Goal: Information Seeking & Learning: Learn about a topic

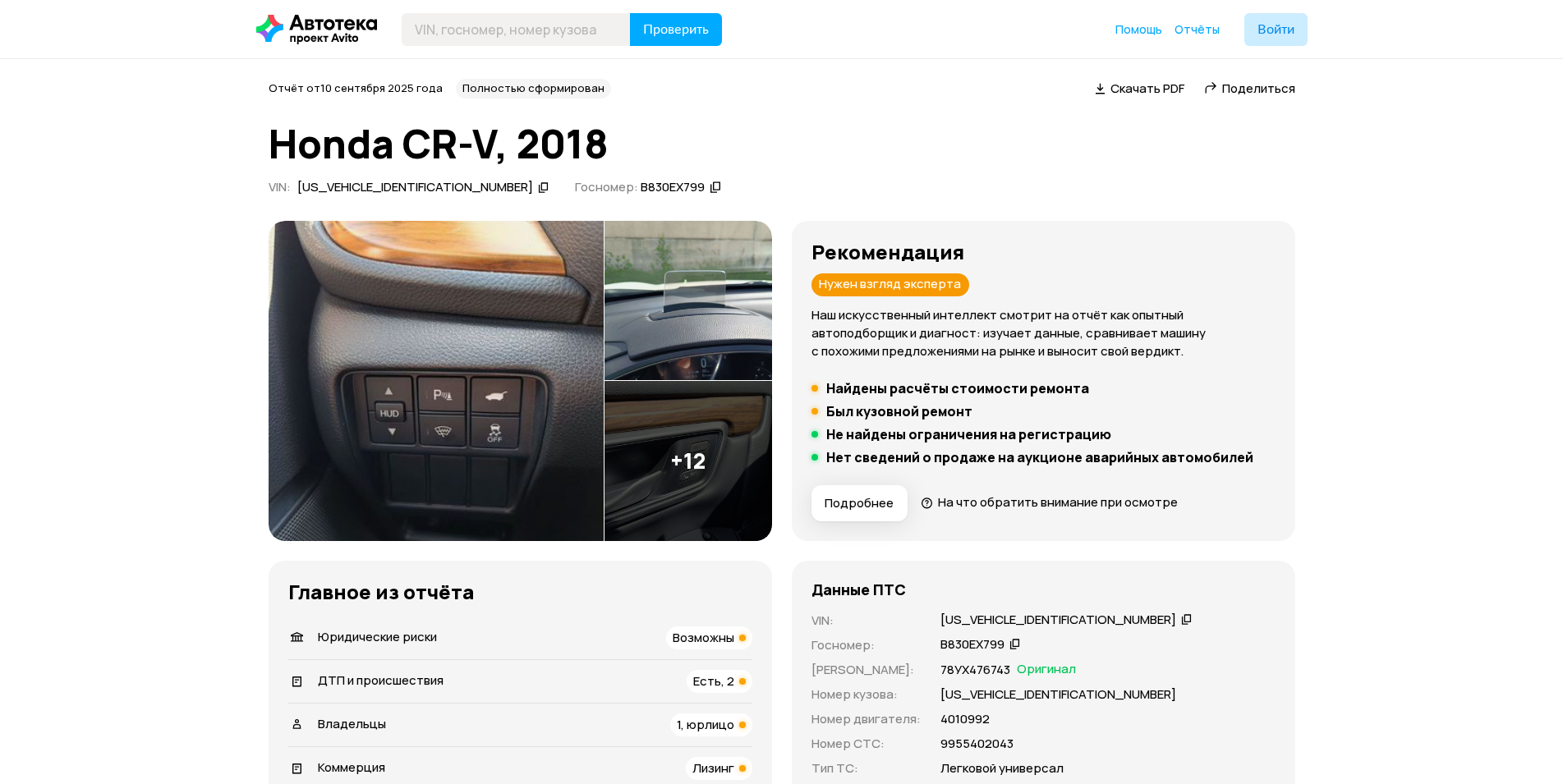
click at [372, 330] on img at bounding box center [436, 380] width 335 height 320
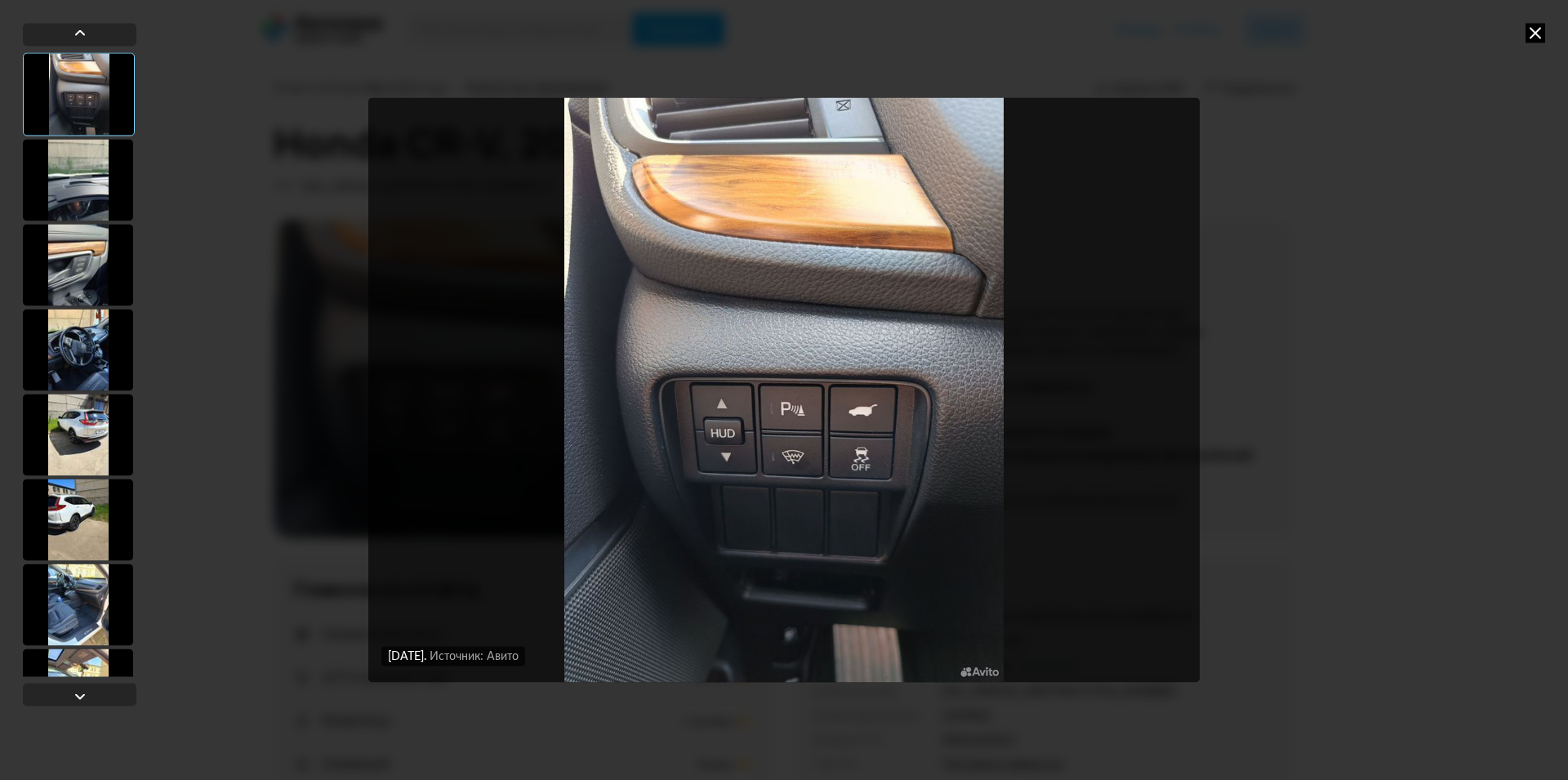
click at [87, 187] on div at bounding box center [78, 179] width 111 height 82
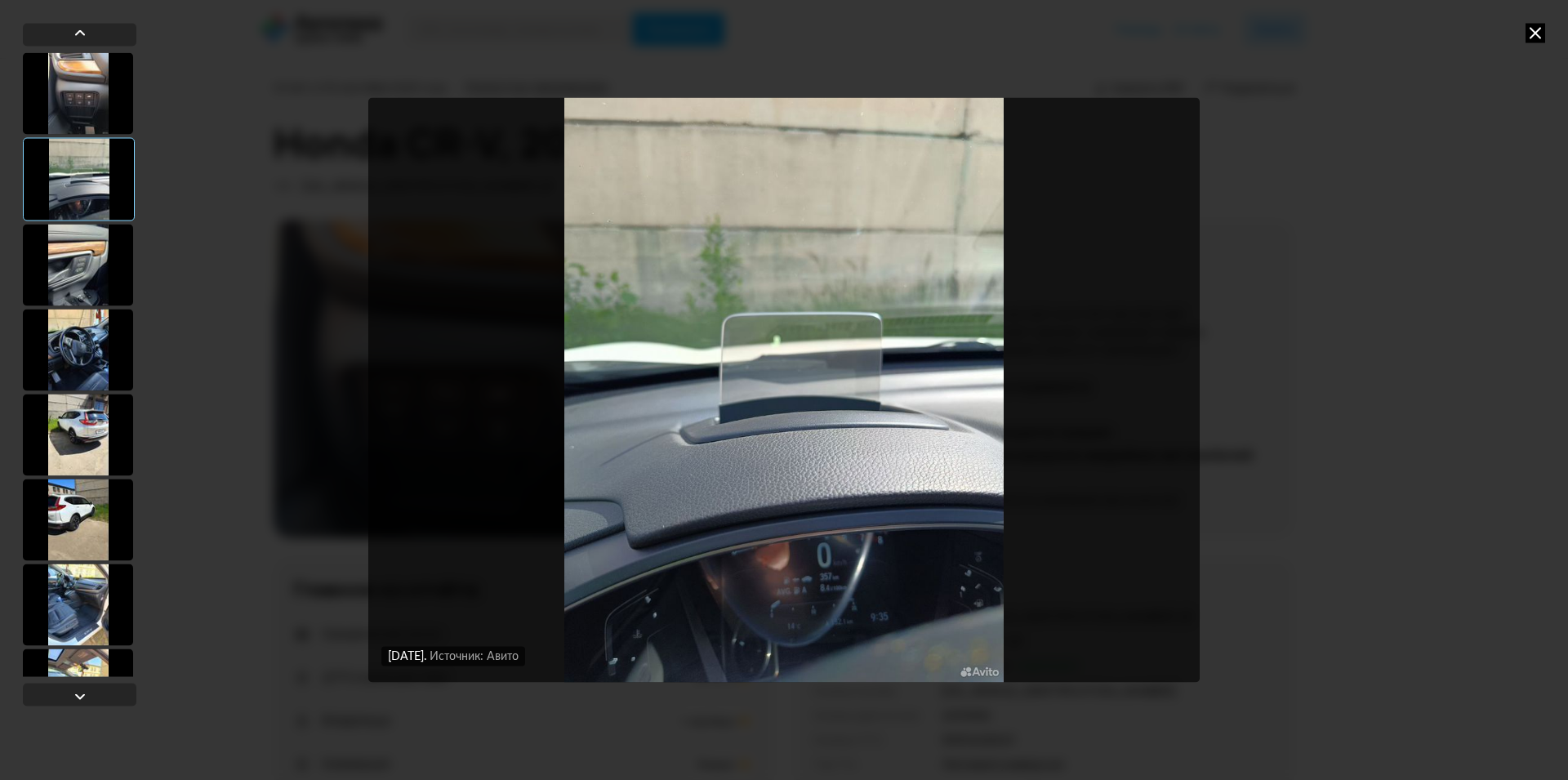
click at [86, 267] on div at bounding box center [78, 264] width 111 height 82
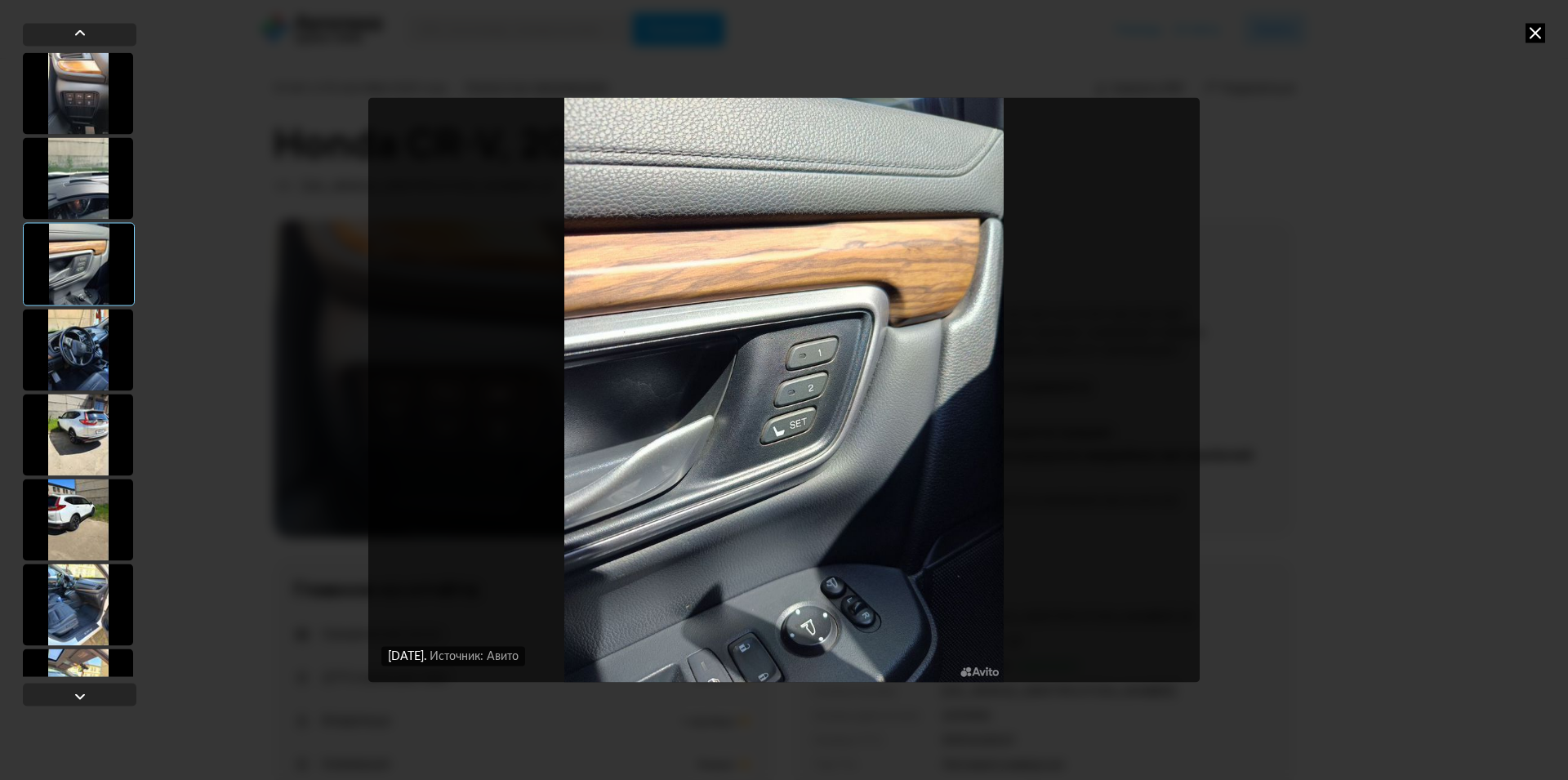
click at [79, 332] on div at bounding box center [78, 350] width 111 height 82
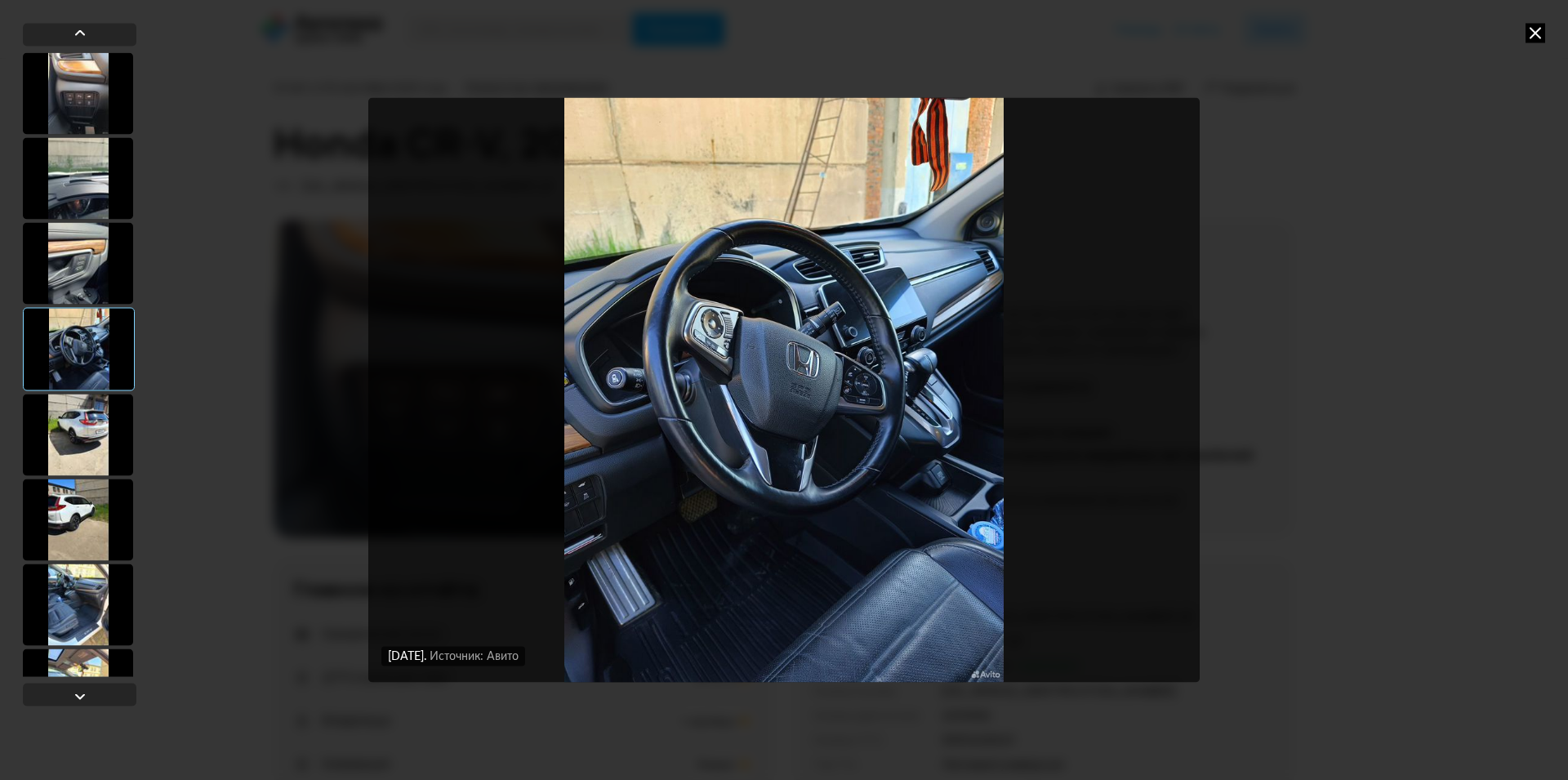
click at [83, 423] on div at bounding box center [78, 434] width 111 height 82
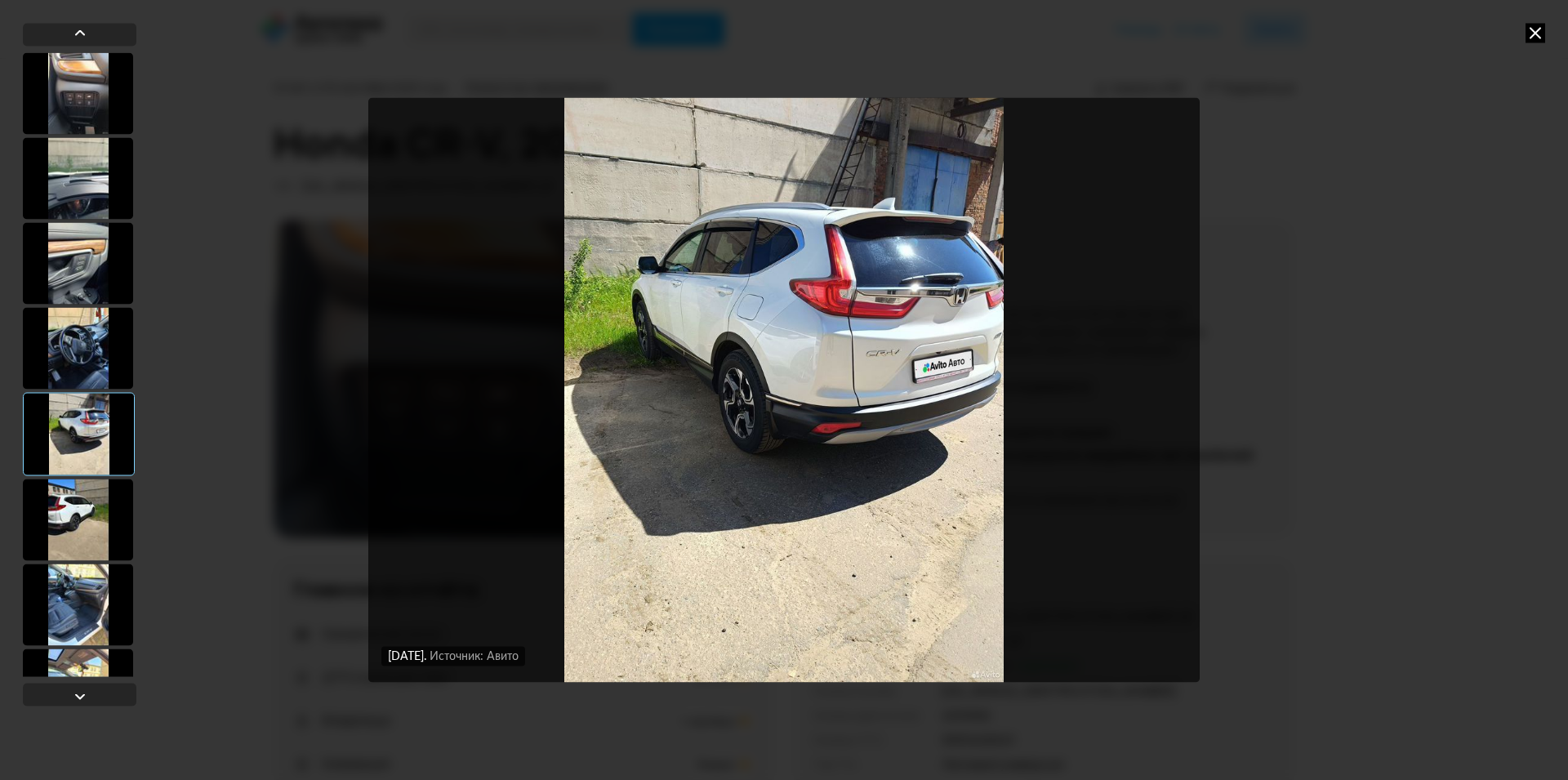
click at [61, 520] on div at bounding box center [78, 519] width 111 height 82
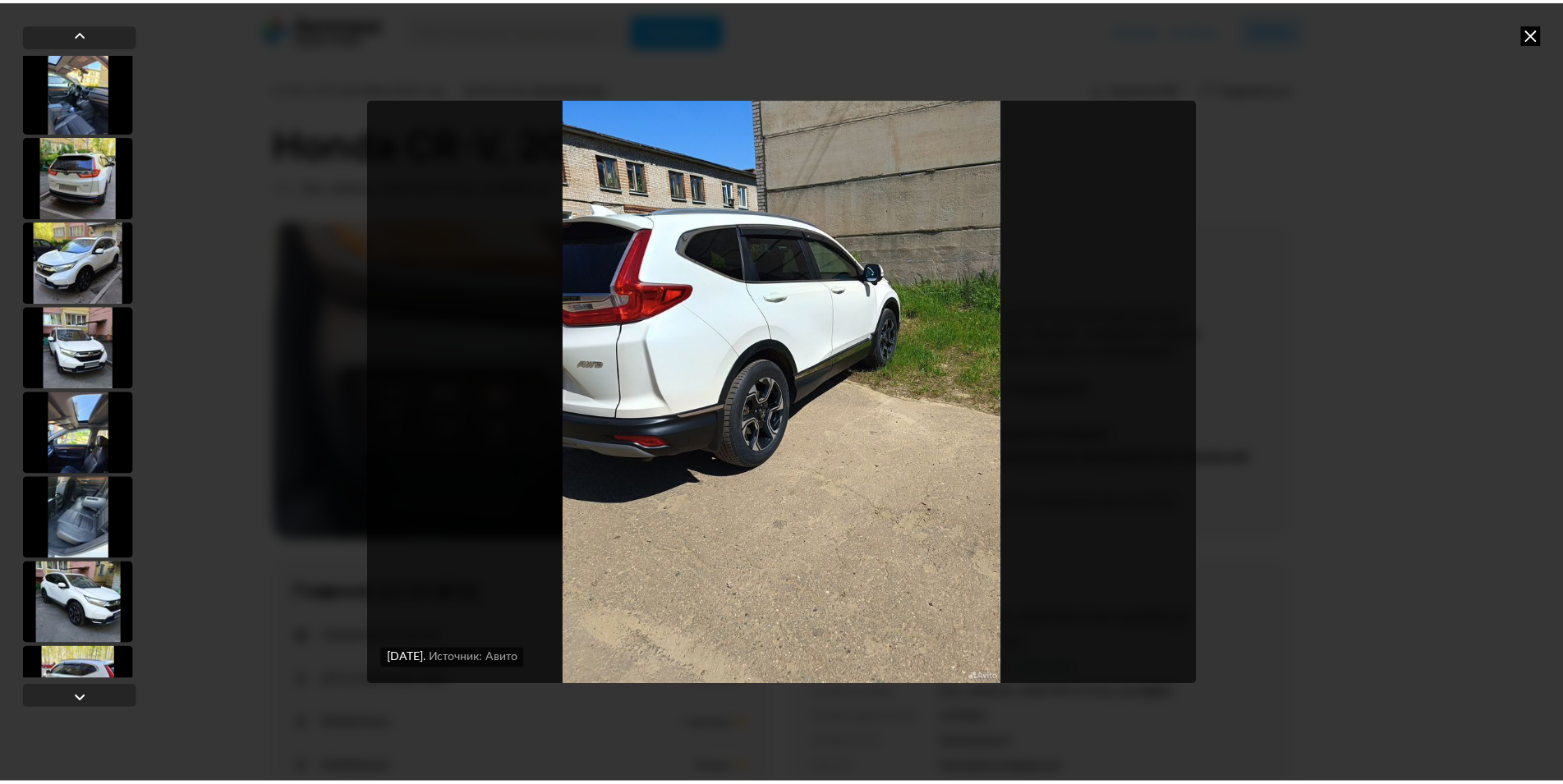
scroll to position [669, 0]
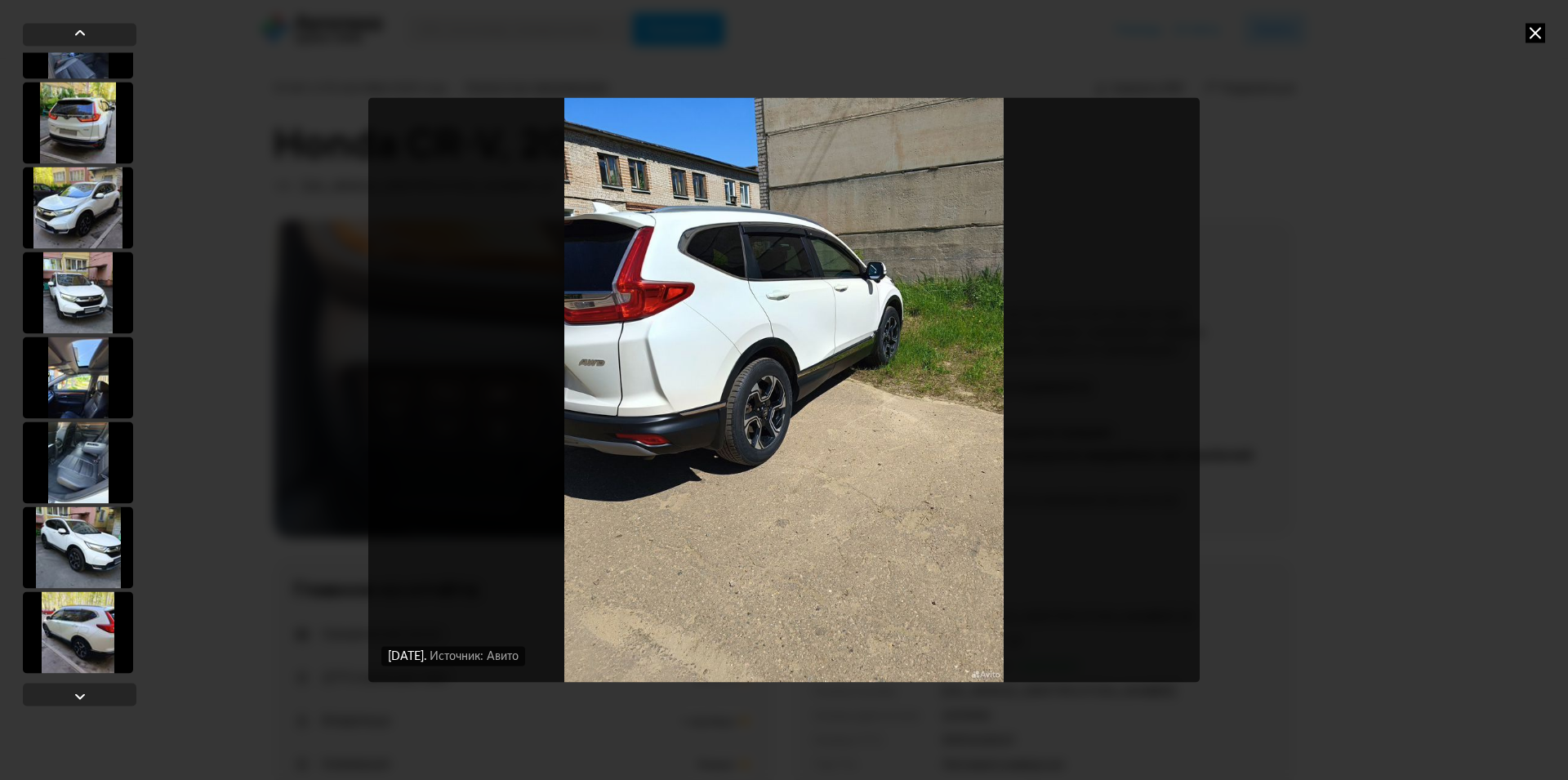
click at [1543, 39] on icon at bounding box center [1535, 33] width 19 height 19
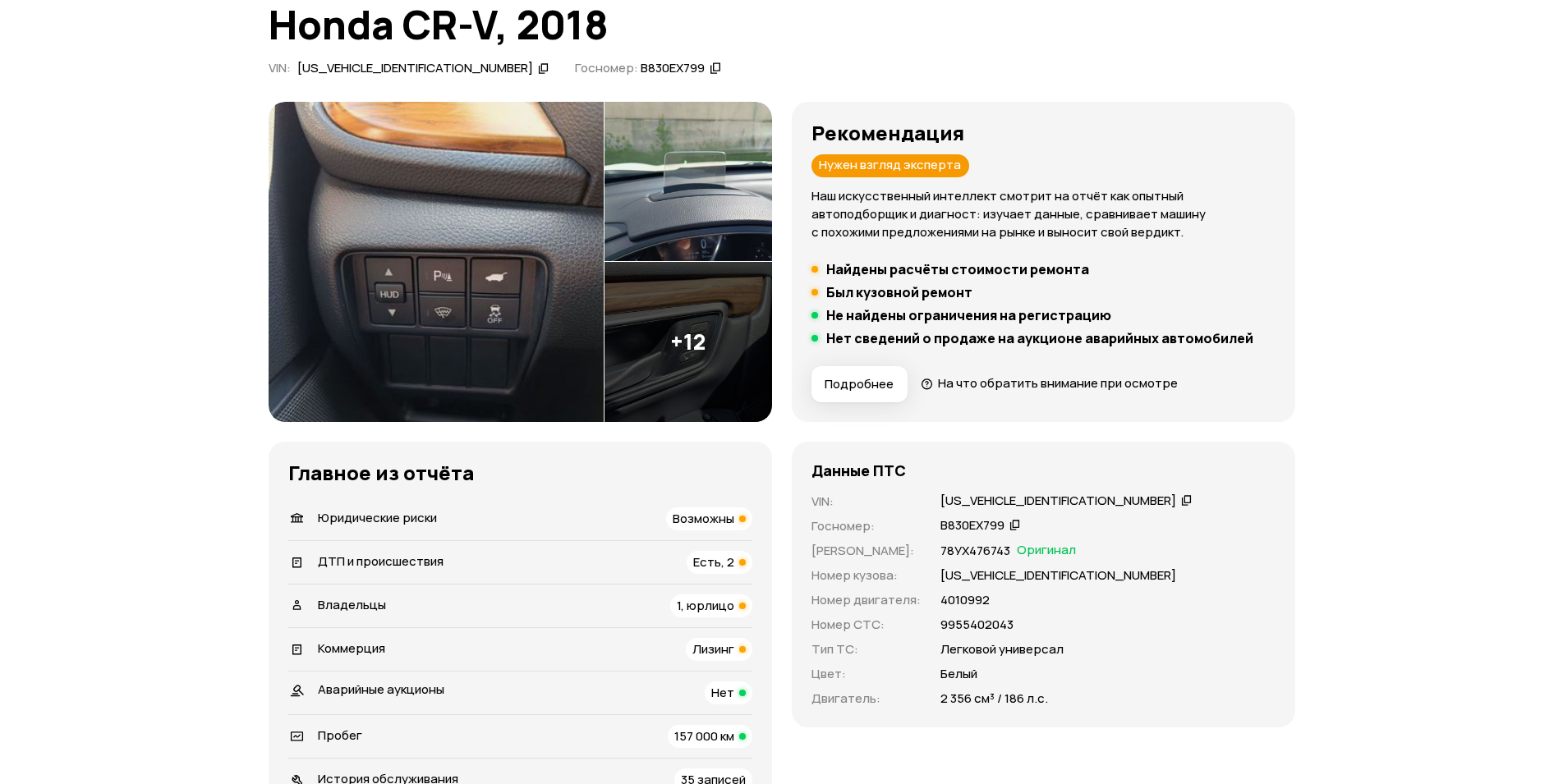
scroll to position [335, 0]
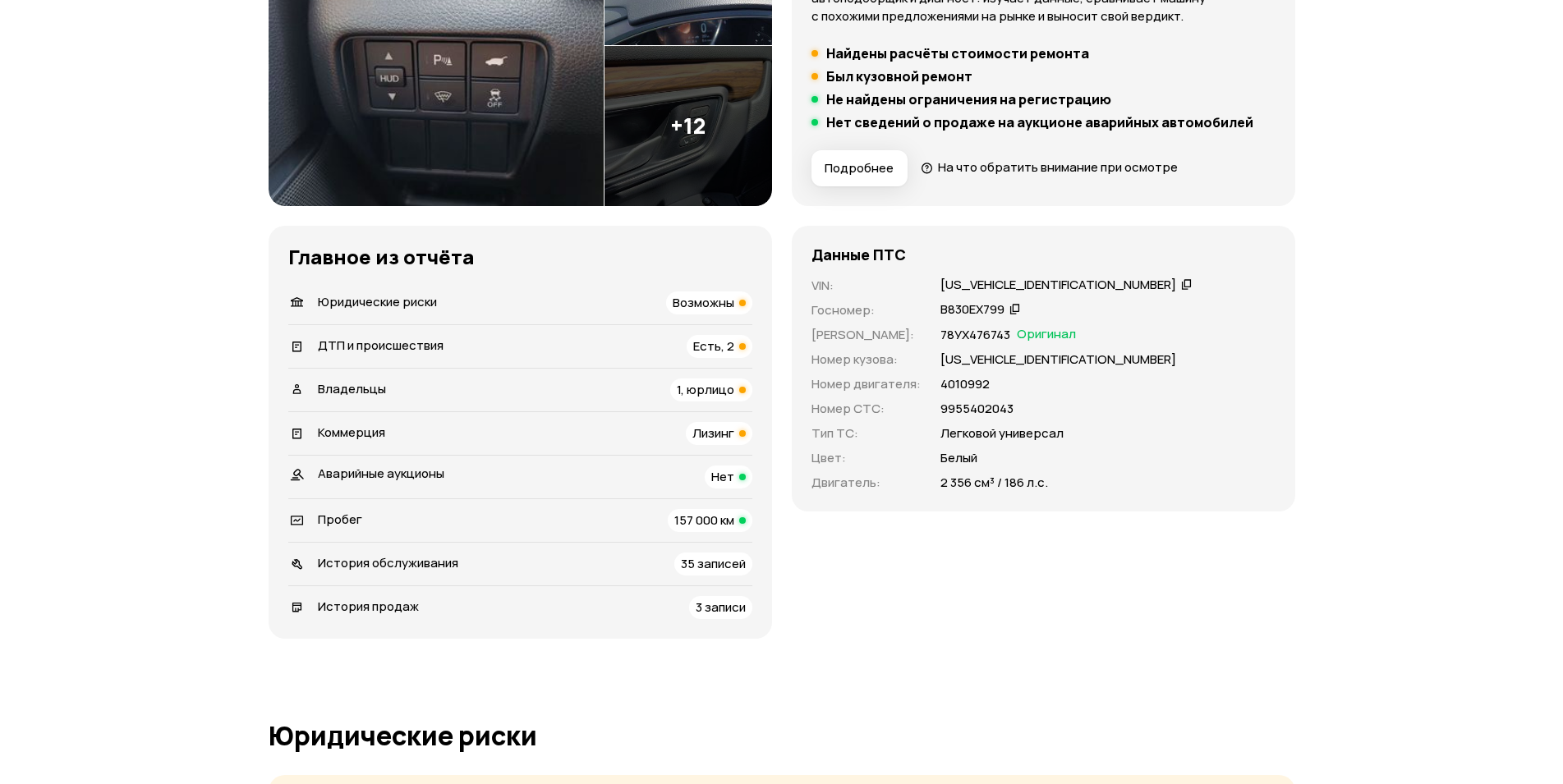
click at [737, 303] on div "Возможны" at bounding box center [709, 303] width 86 height 23
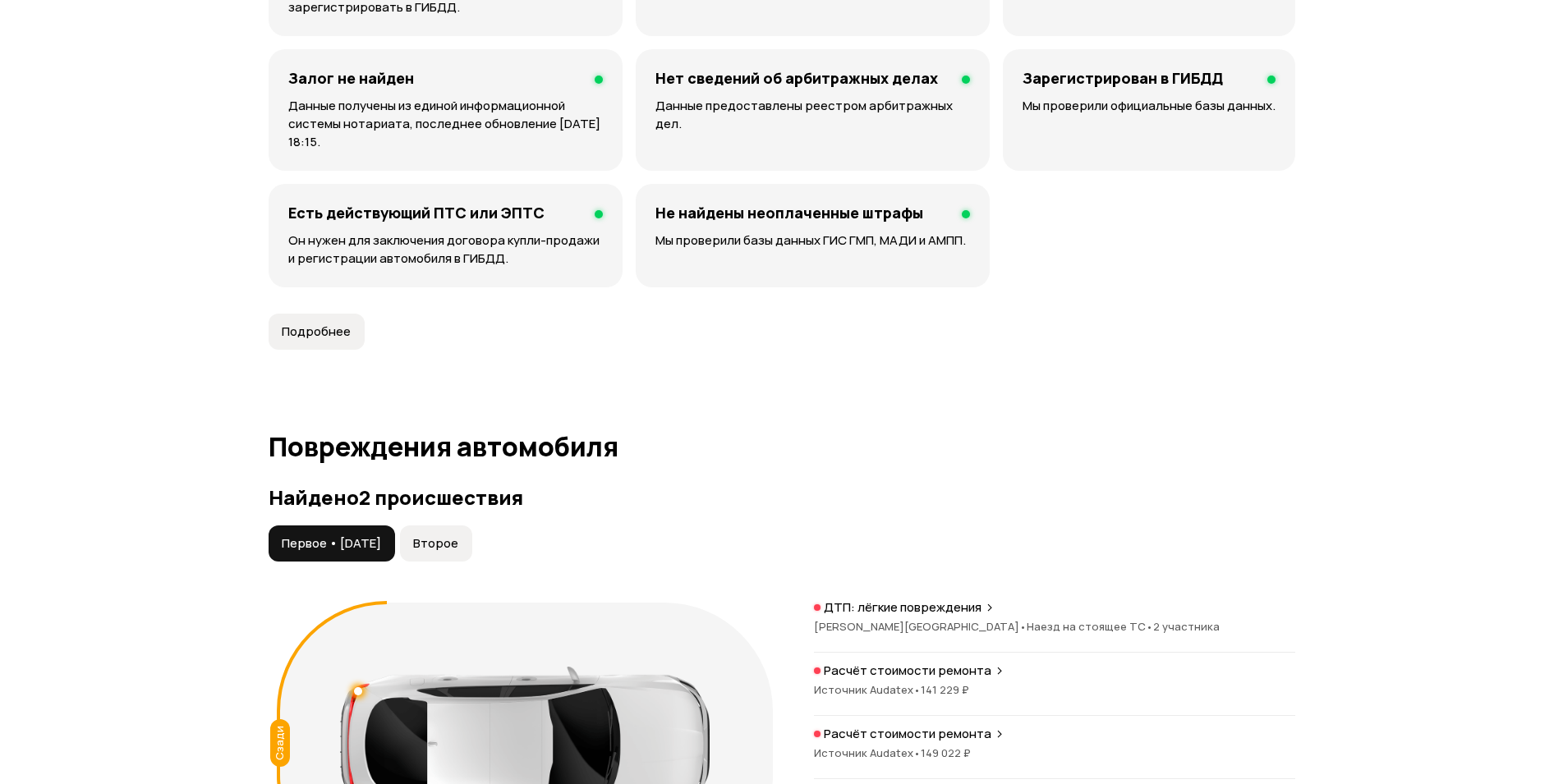
scroll to position [1308, 0]
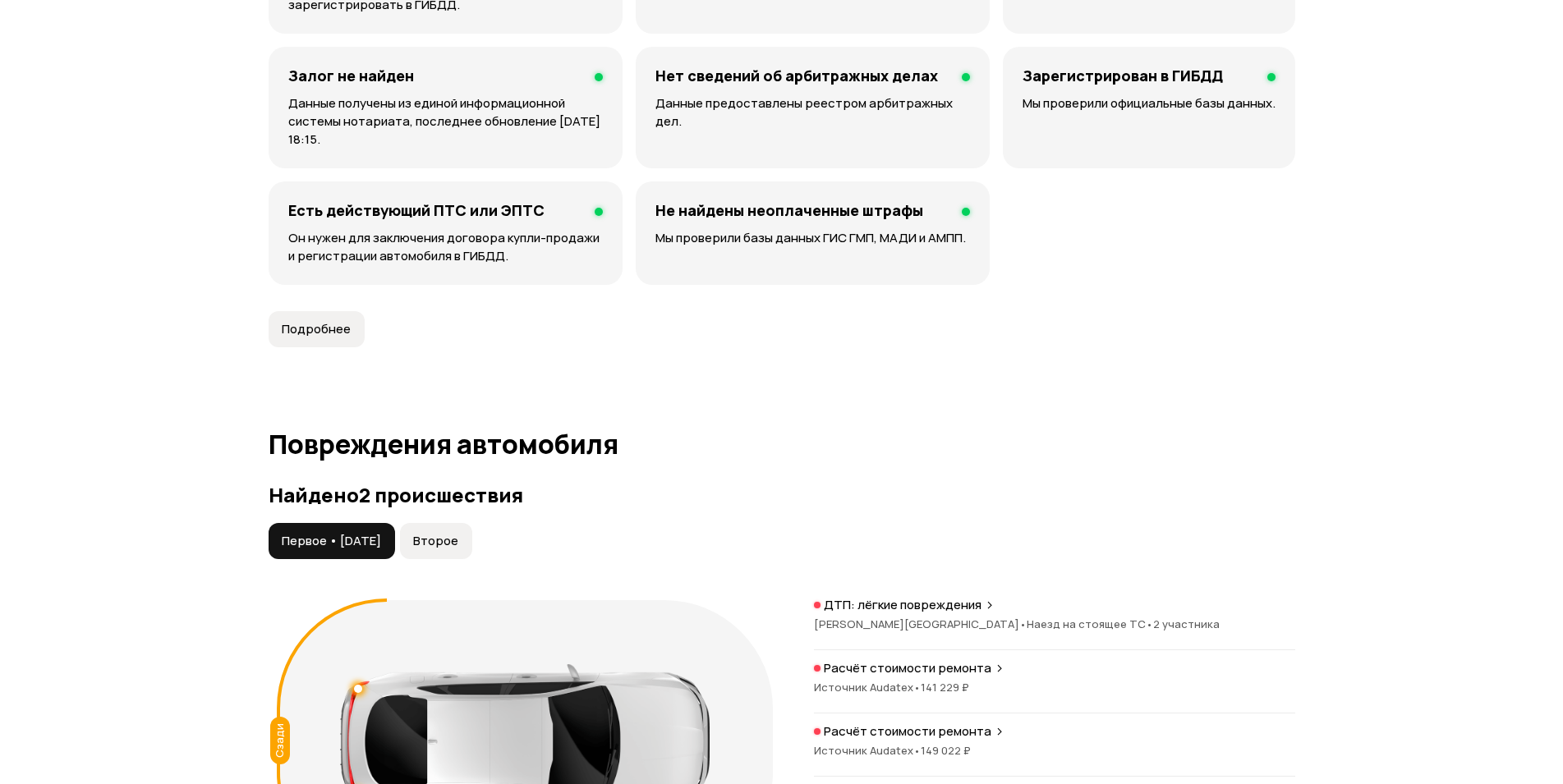
click at [349, 326] on span "Подробнее" at bounding box center [316, 329] width 69 height 16
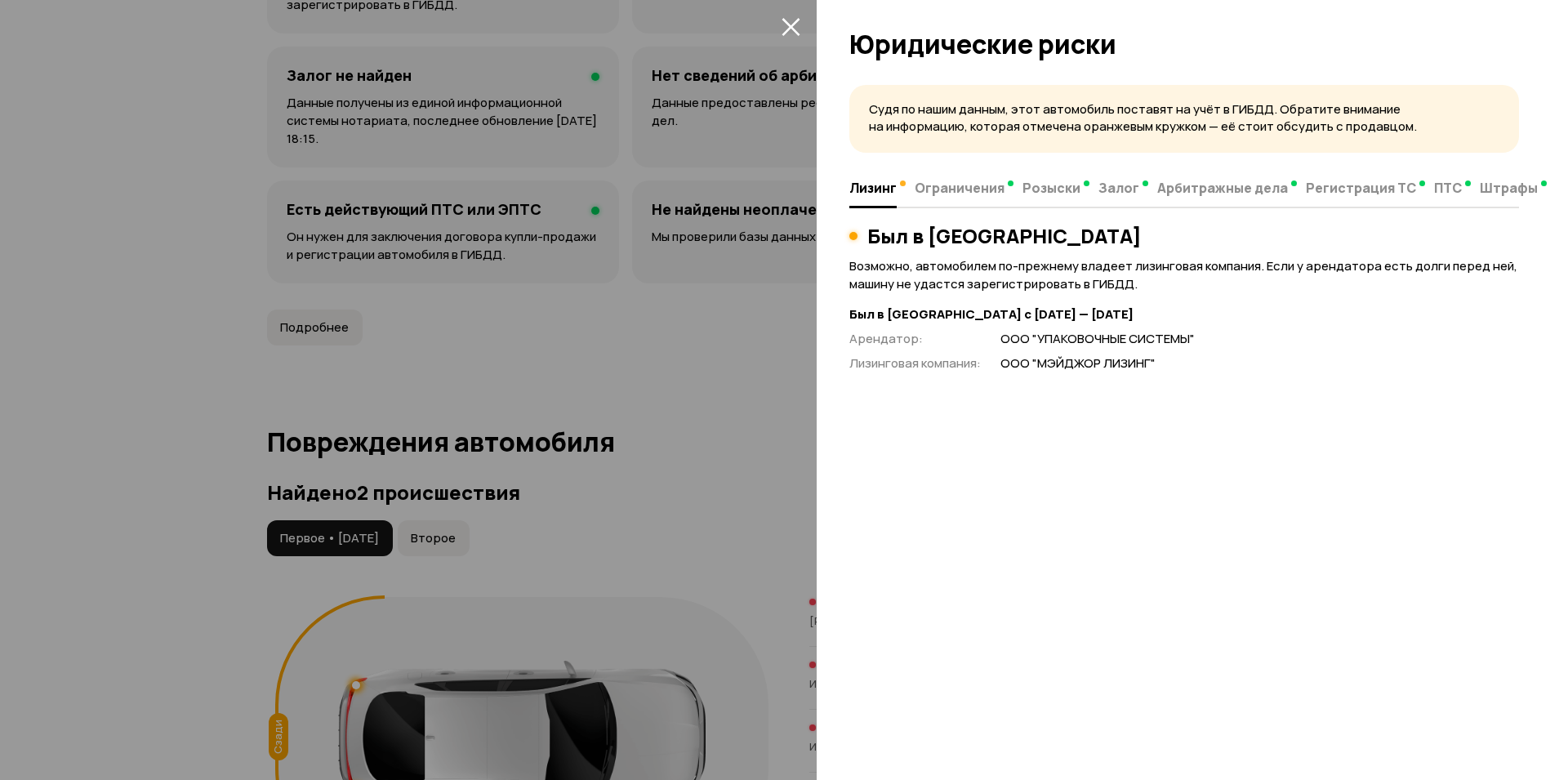
click at [756, 375] on div at bounding box center [784, 390] width 1568 height 780
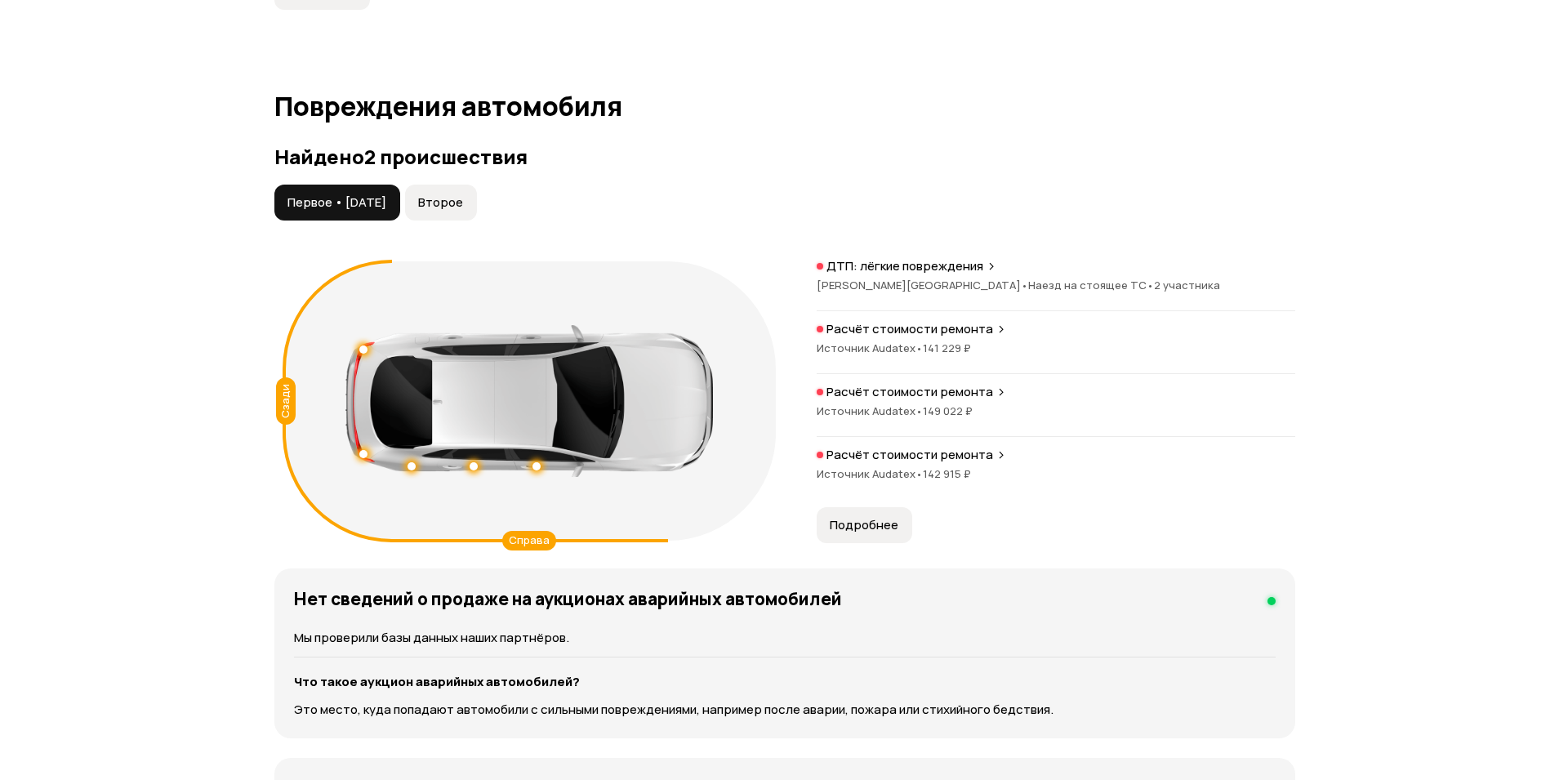
scroll to position [1717, 0]
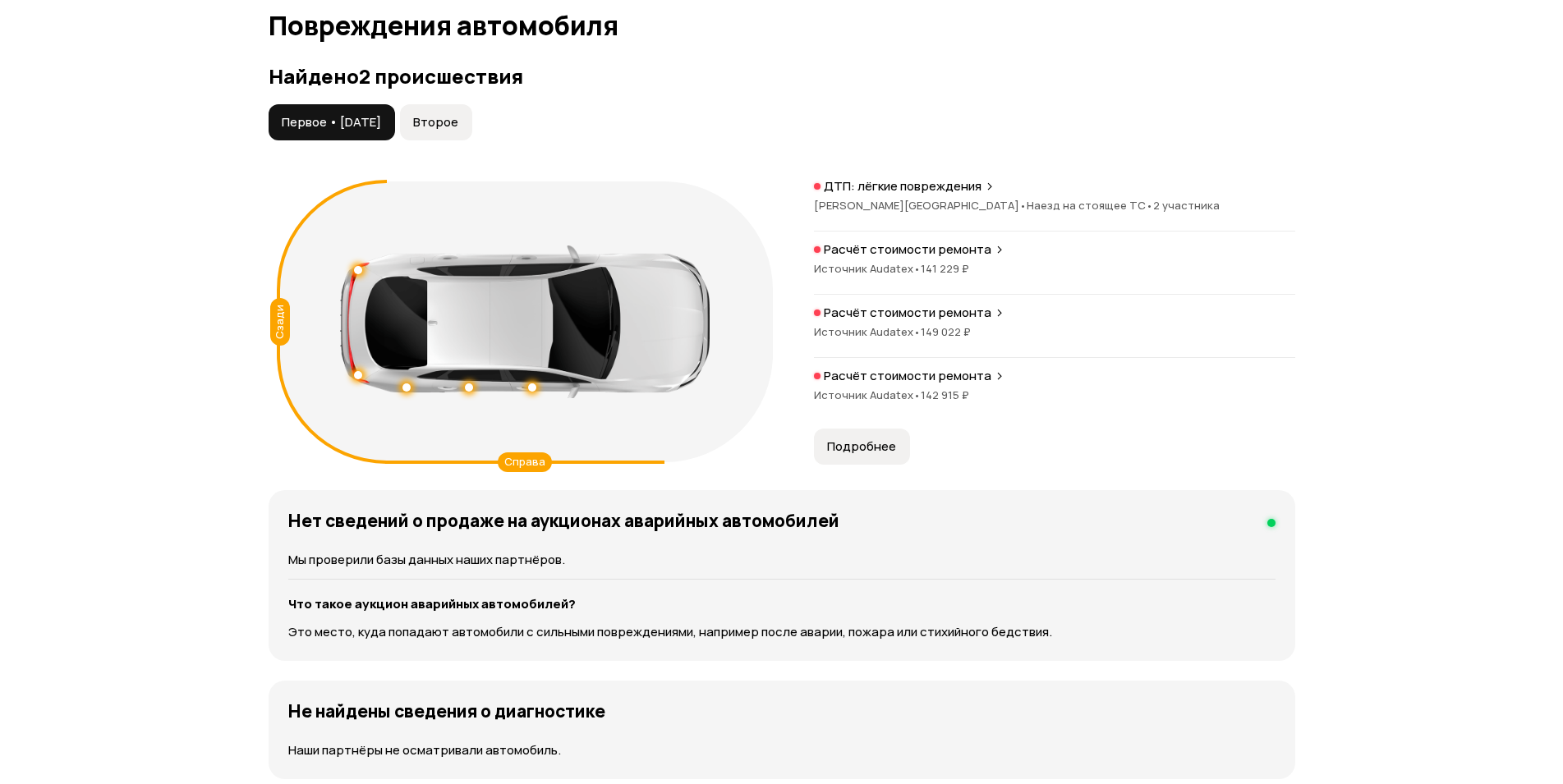
click at [861, 450] on span "Подробнее" at bounding box center [861, 446] width 69 height 16
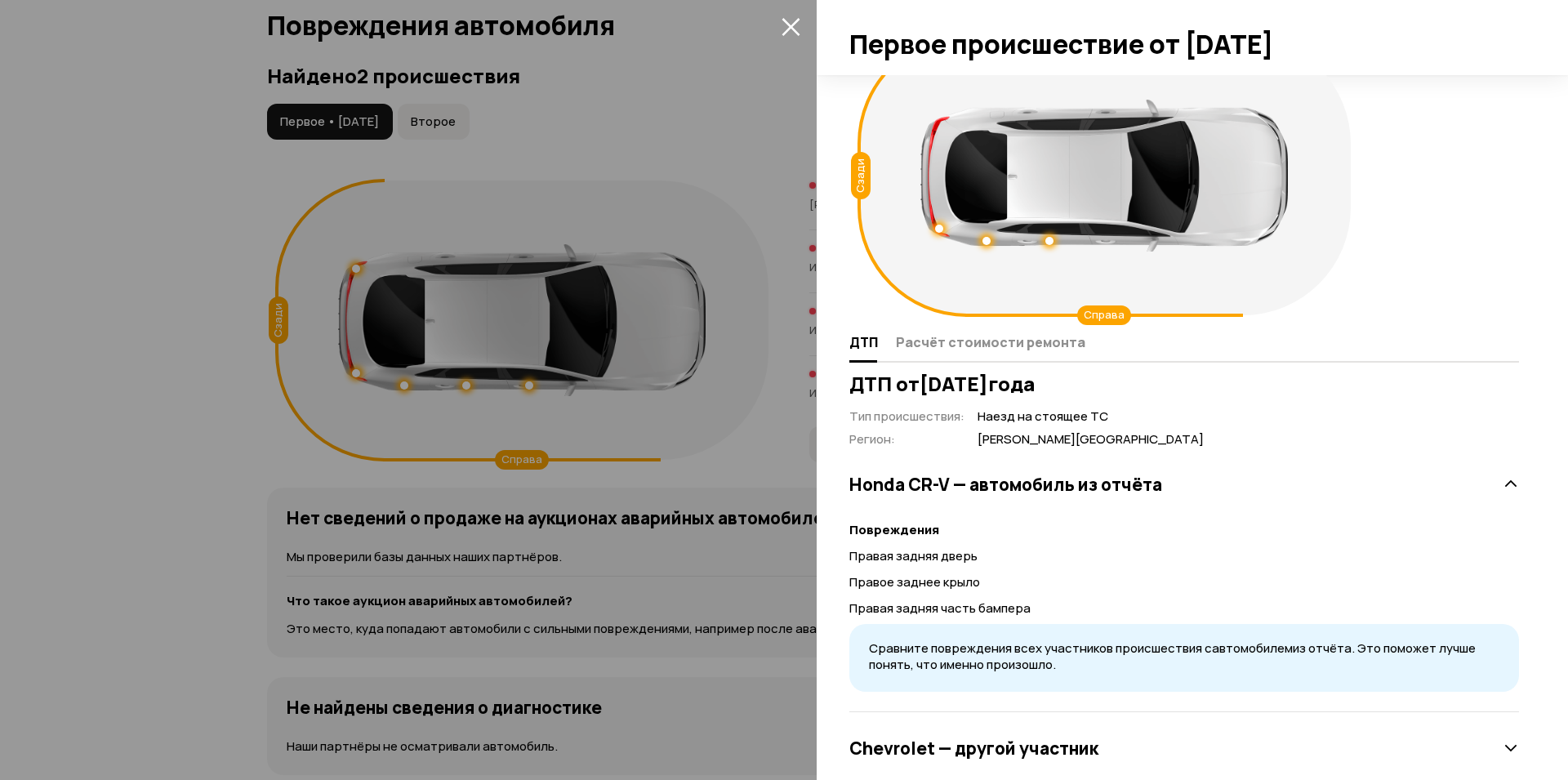
scroll to position [84, 0]
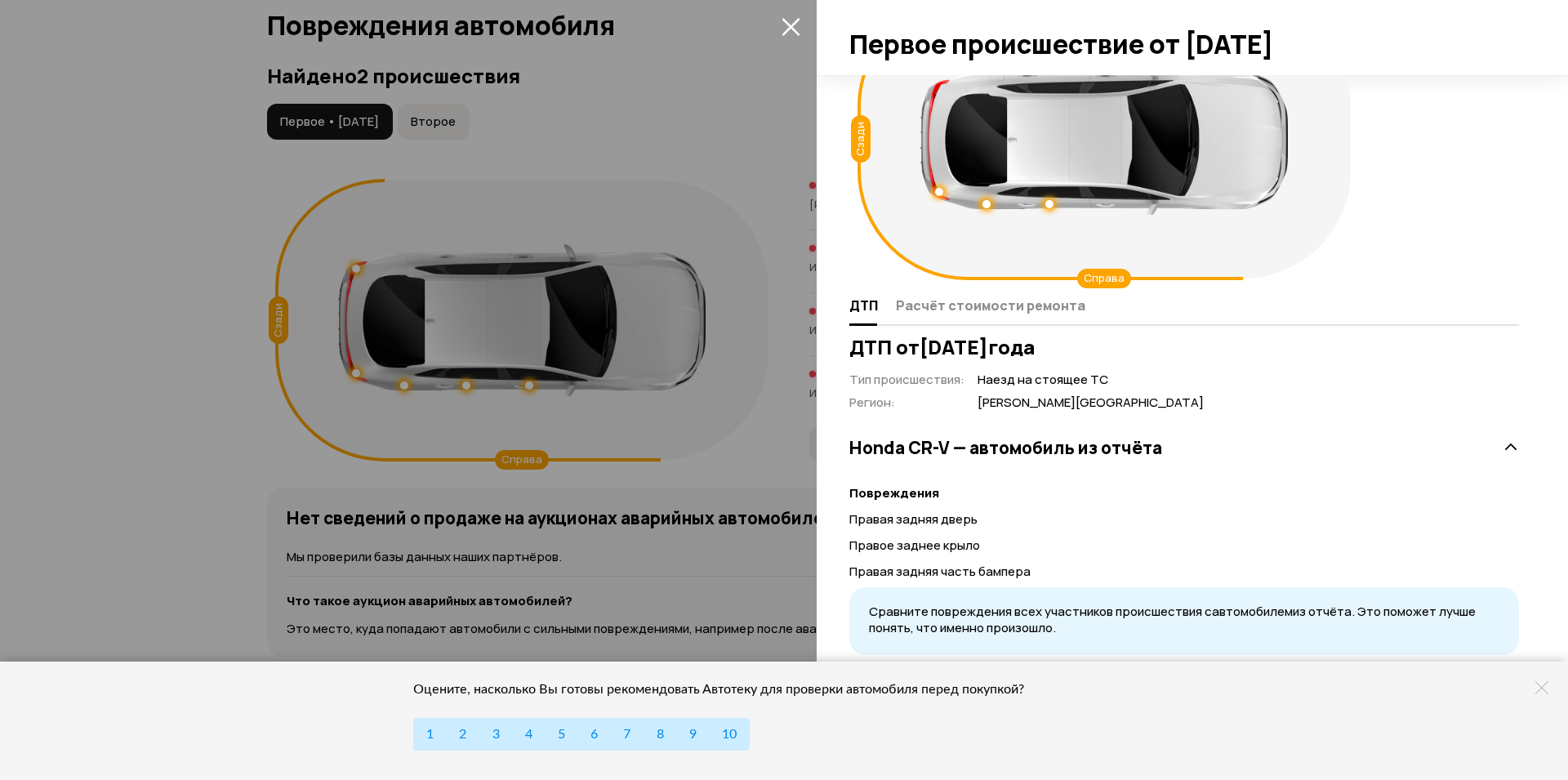
click at [109, 360] on div at bounding box center [784, 390] width 1568 height 780
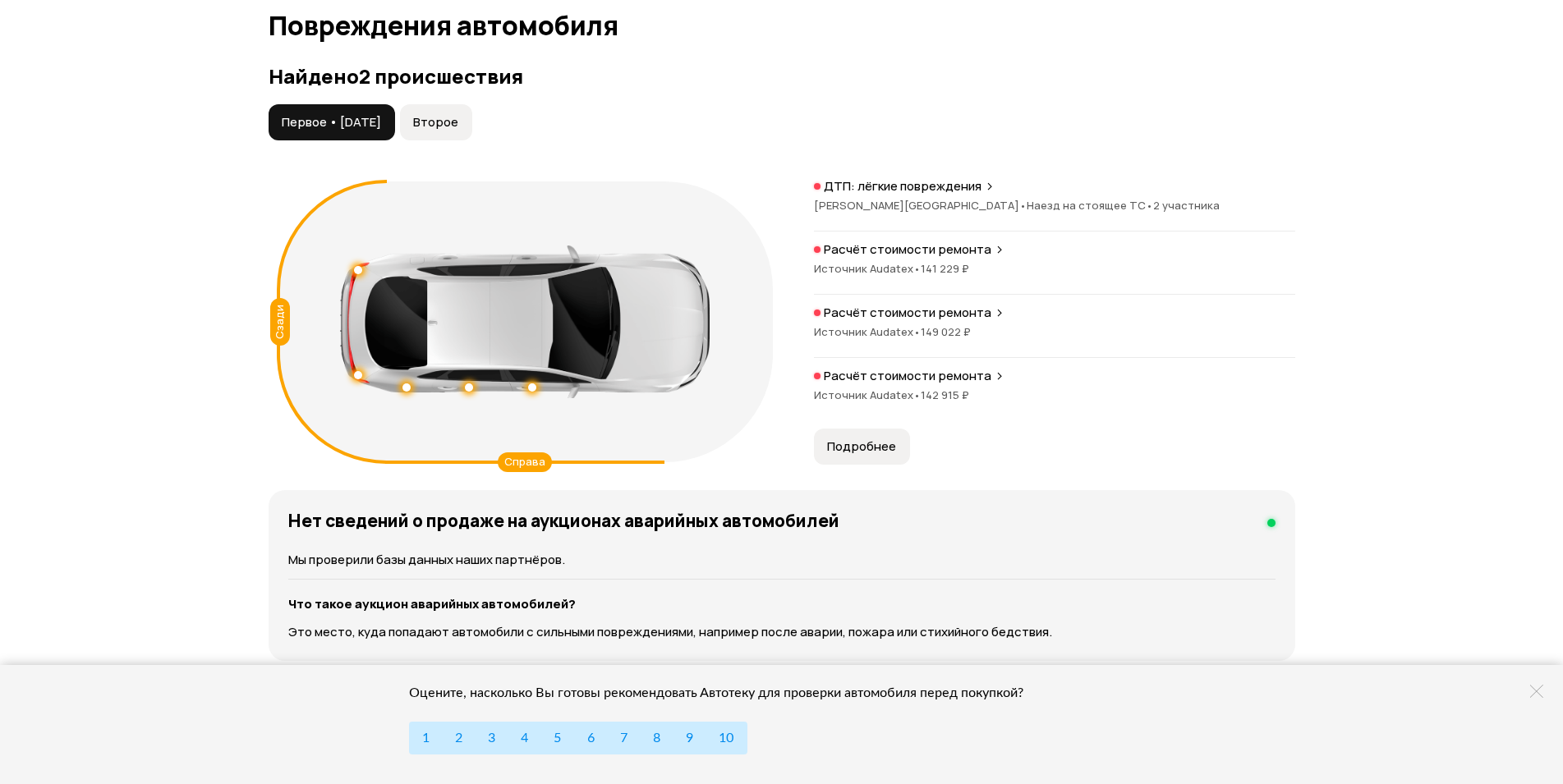
click at [451, 127] on span "Второе" at bounding box center [436, 122] width 46 height 16
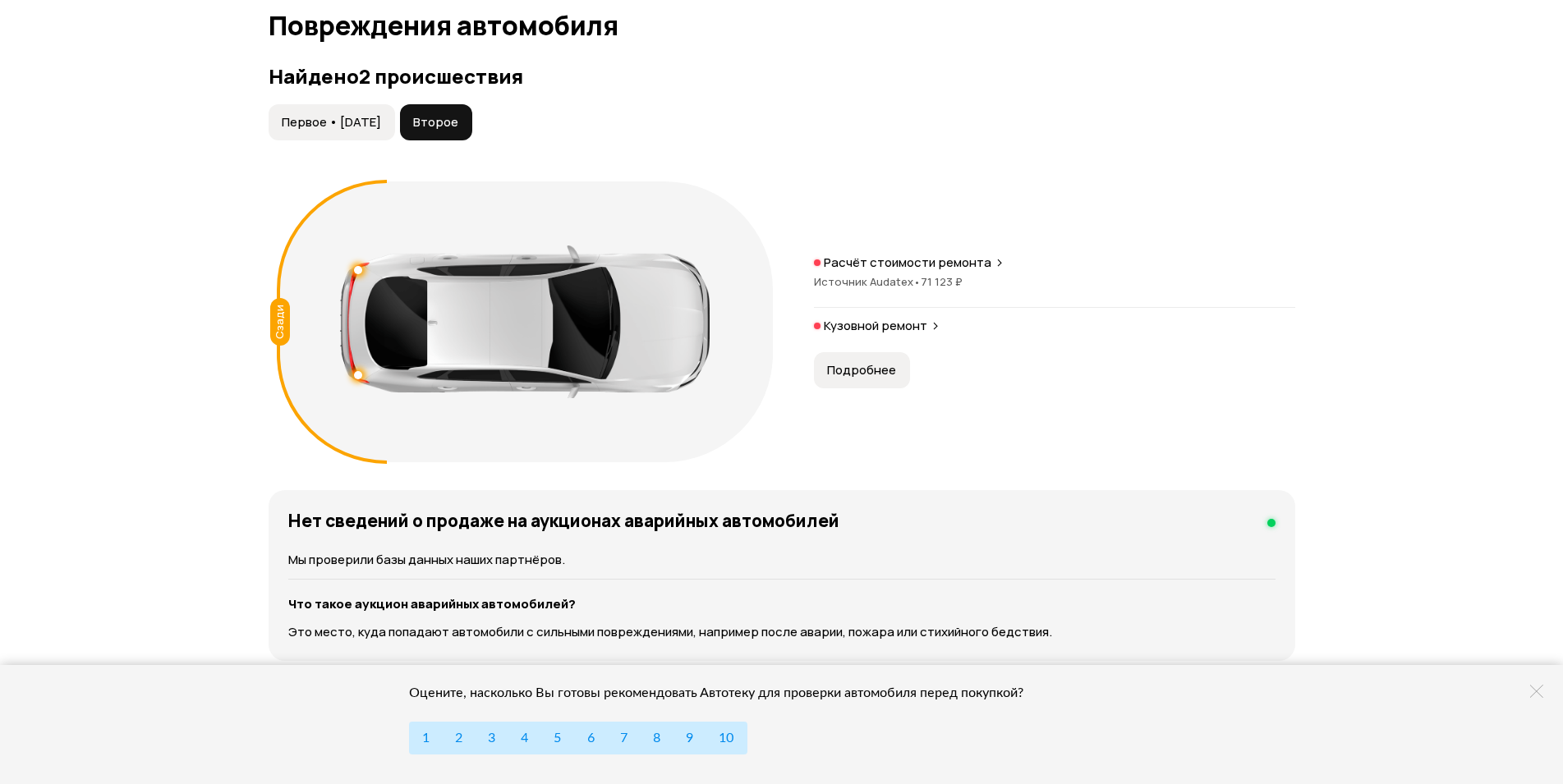
click at [842, 385] on button "Подробнее" at bounding box center [862, 370] width 96 height 36
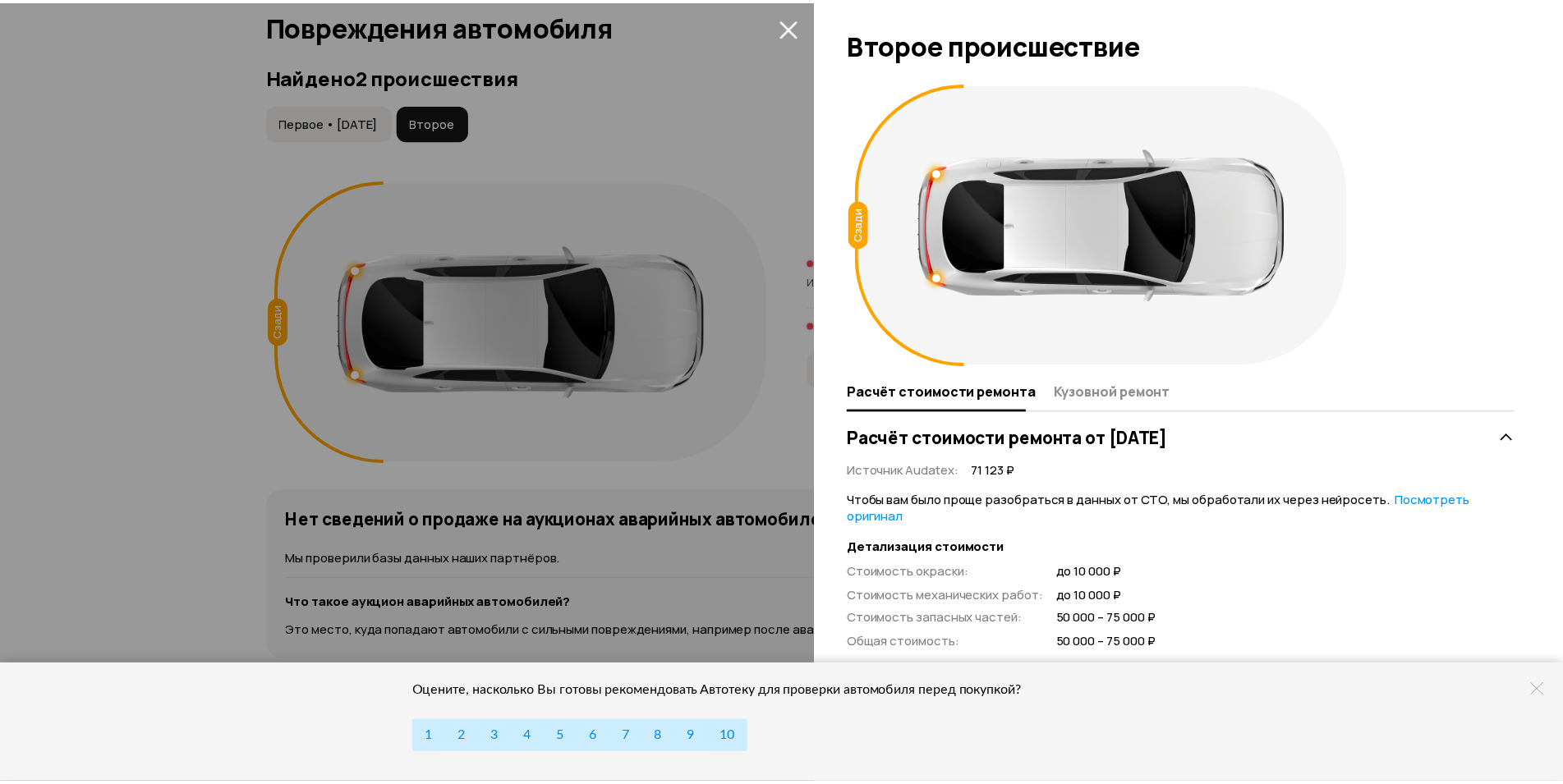
scroll to position [203, 0]
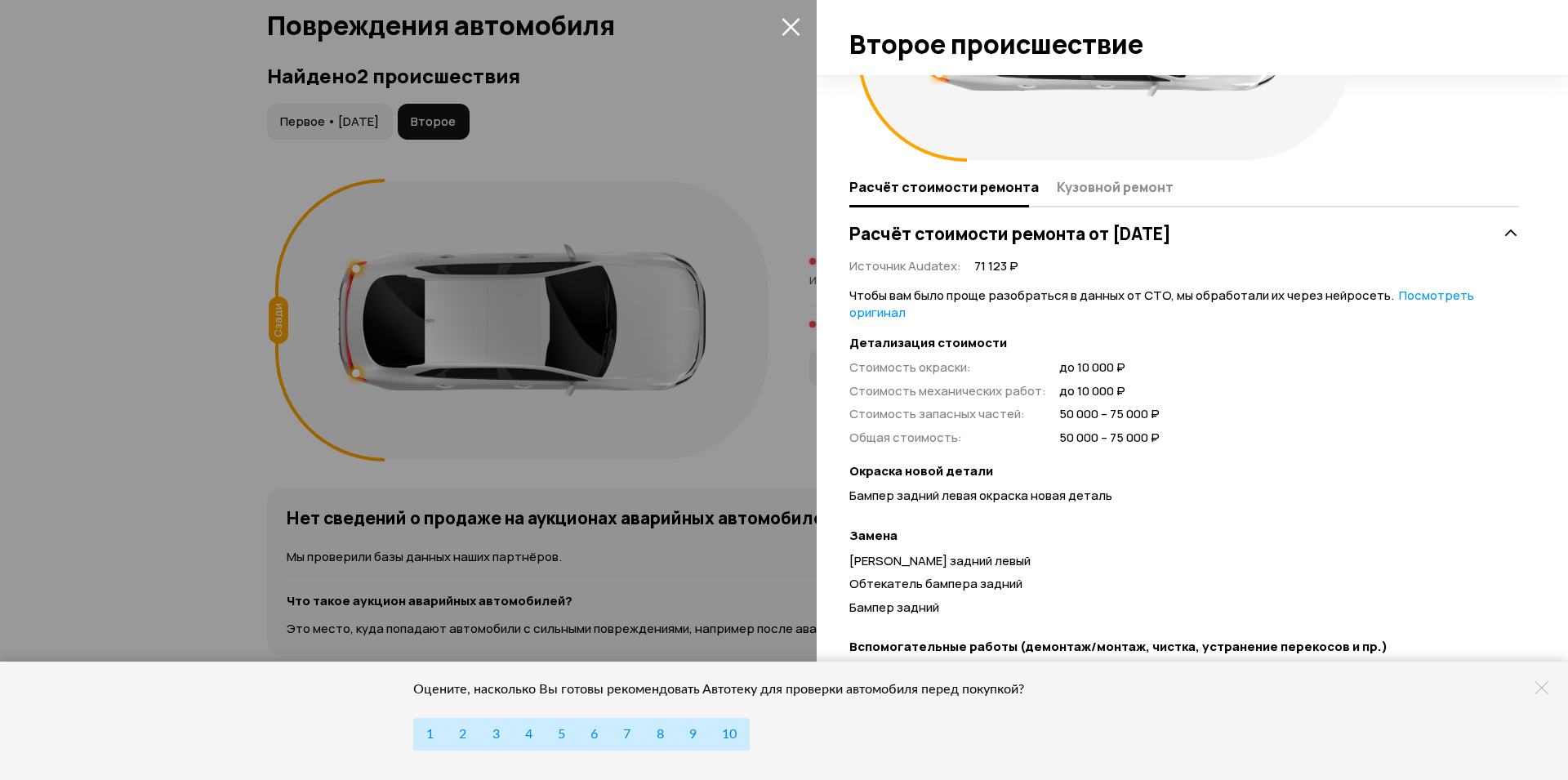
click at [159, 195] on div at bounding box center [784, 390] width 1568 height 780
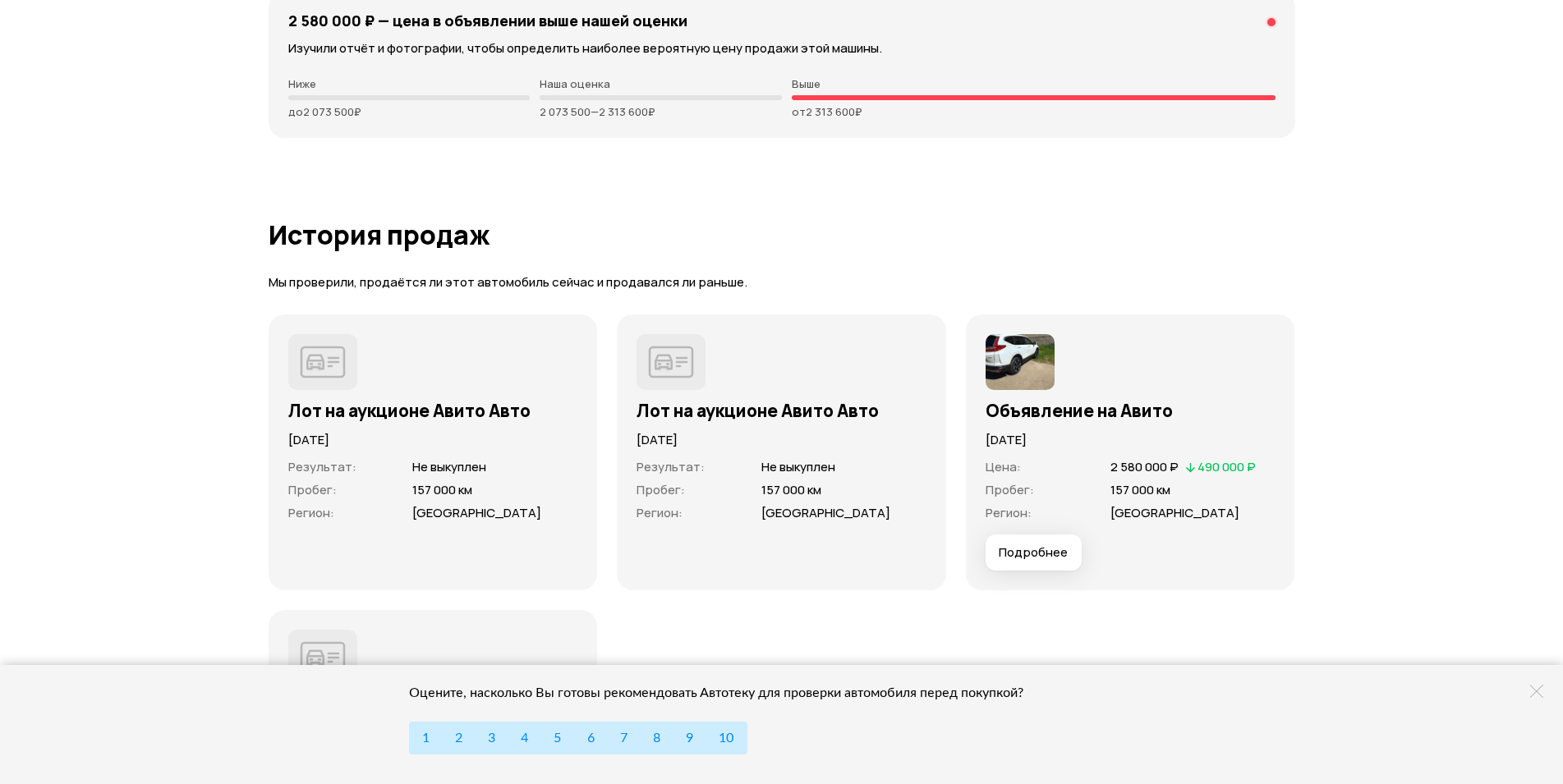
scroll to position [3837, 0]
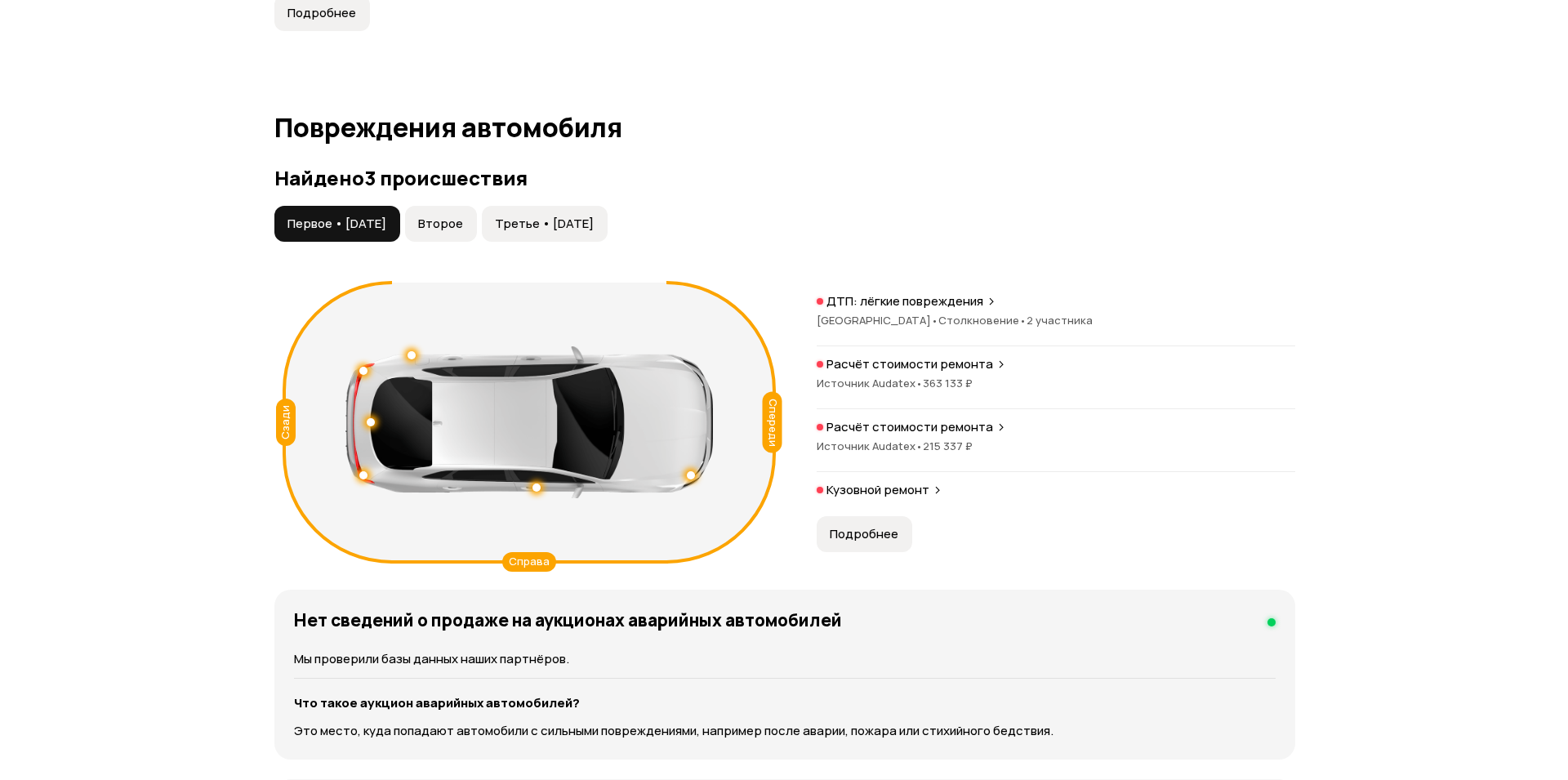
scroll to position [1583, 0]
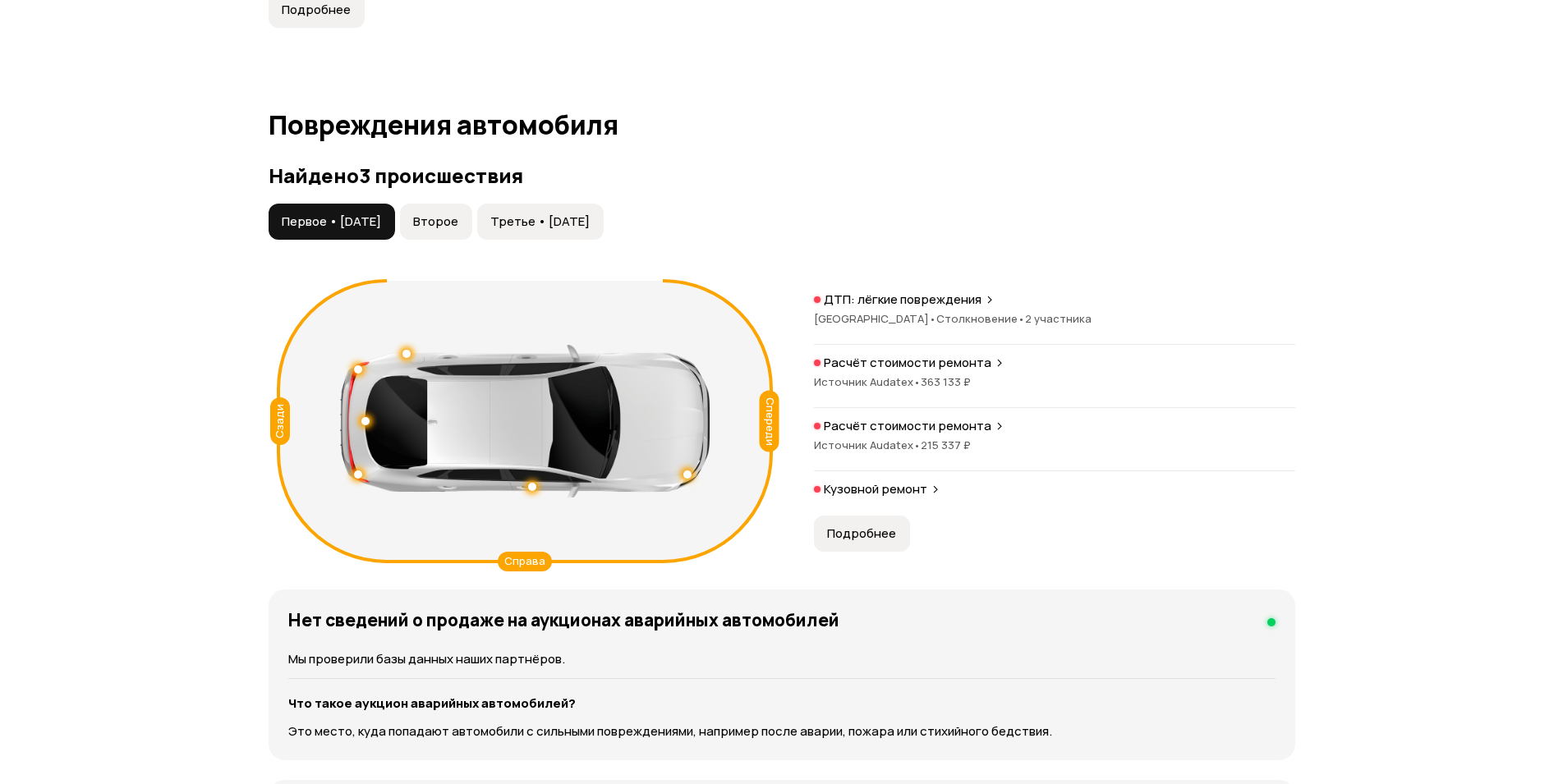
click at [868, 541] on span "Подробнее" at bounding box center [861, 533] width 69 height 16
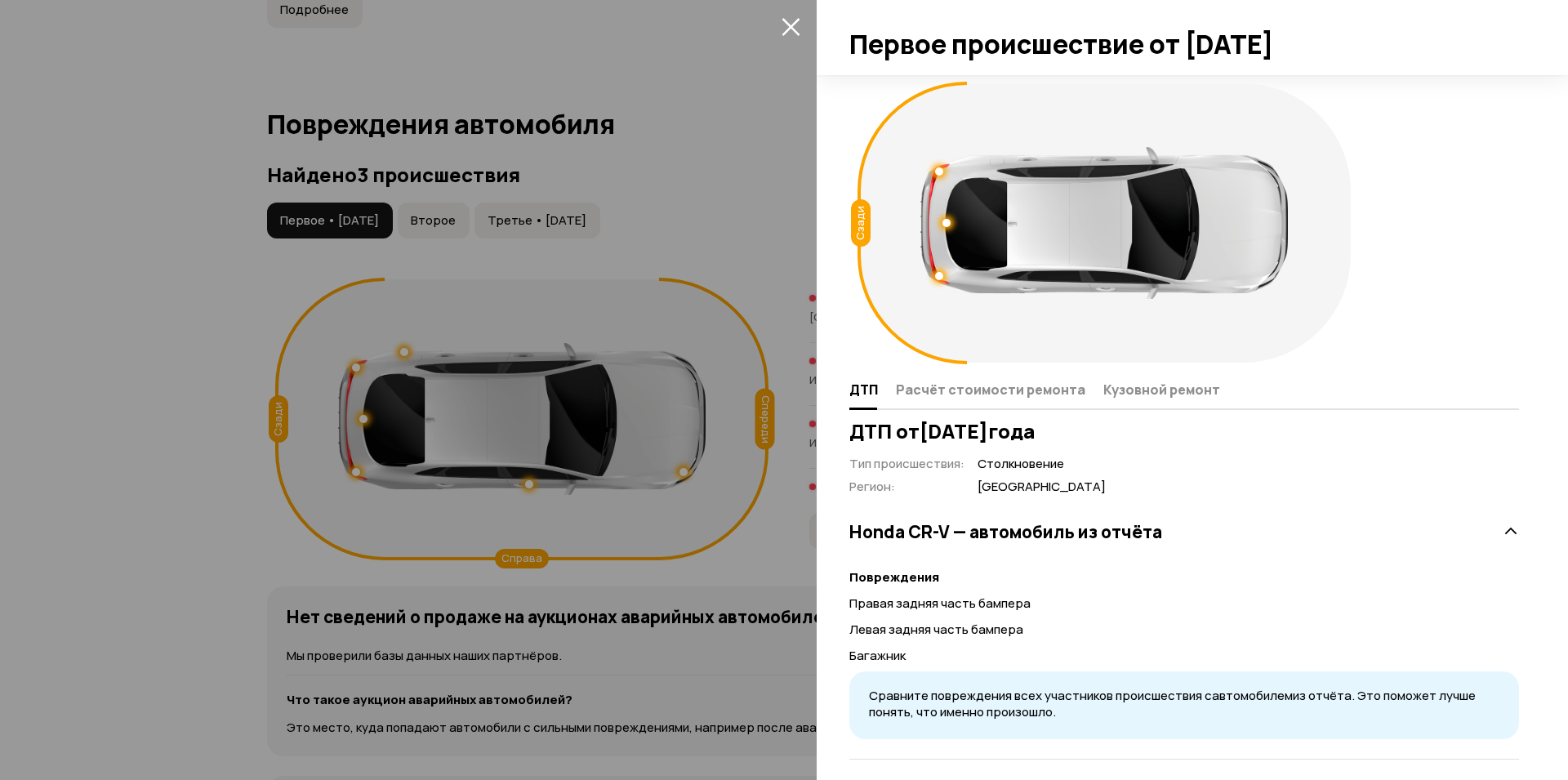
scroll to position [84, 0]
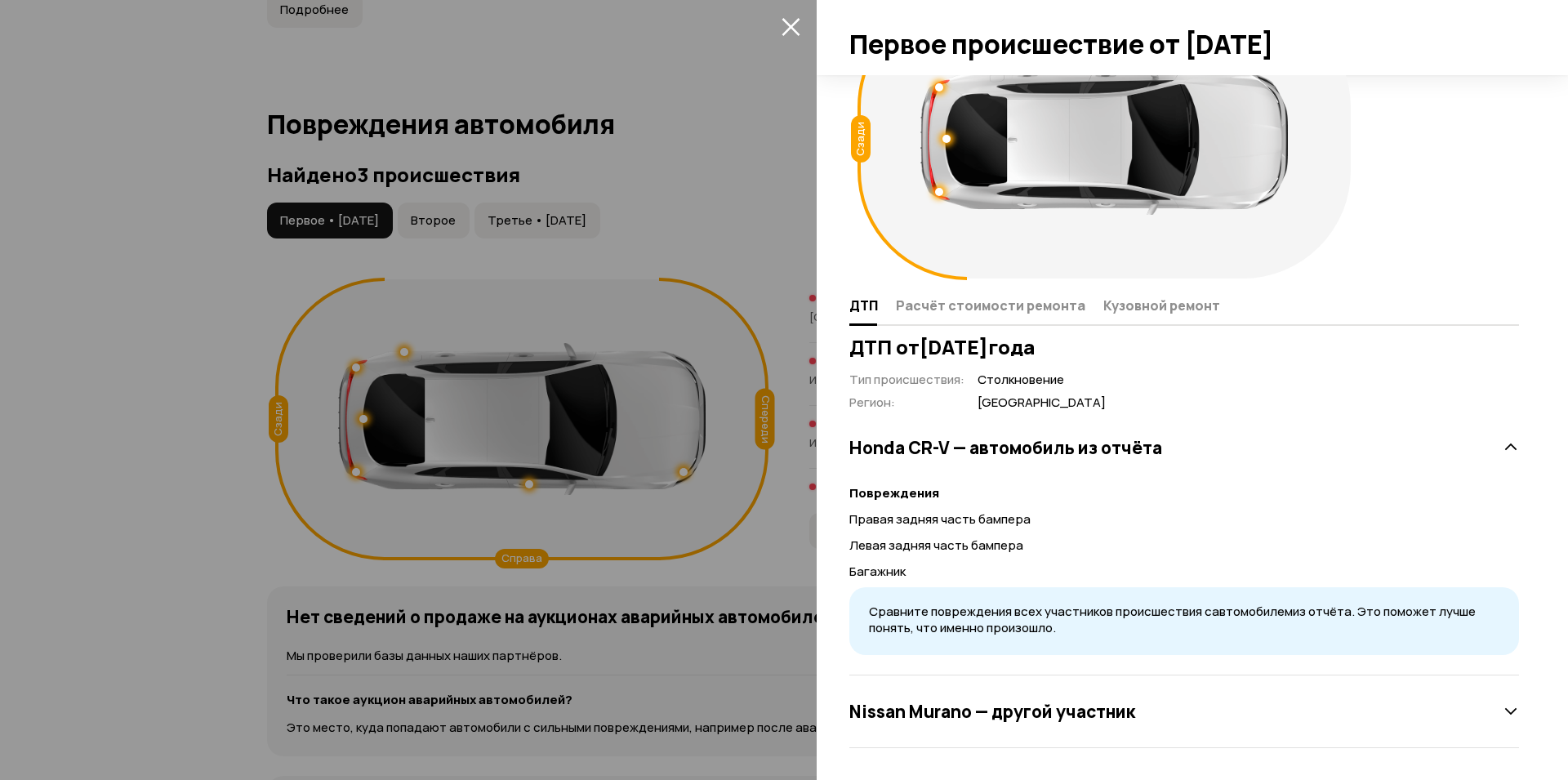
click at [1504, 708] on icon at bounding box center [1510, 711] width 16 height 16
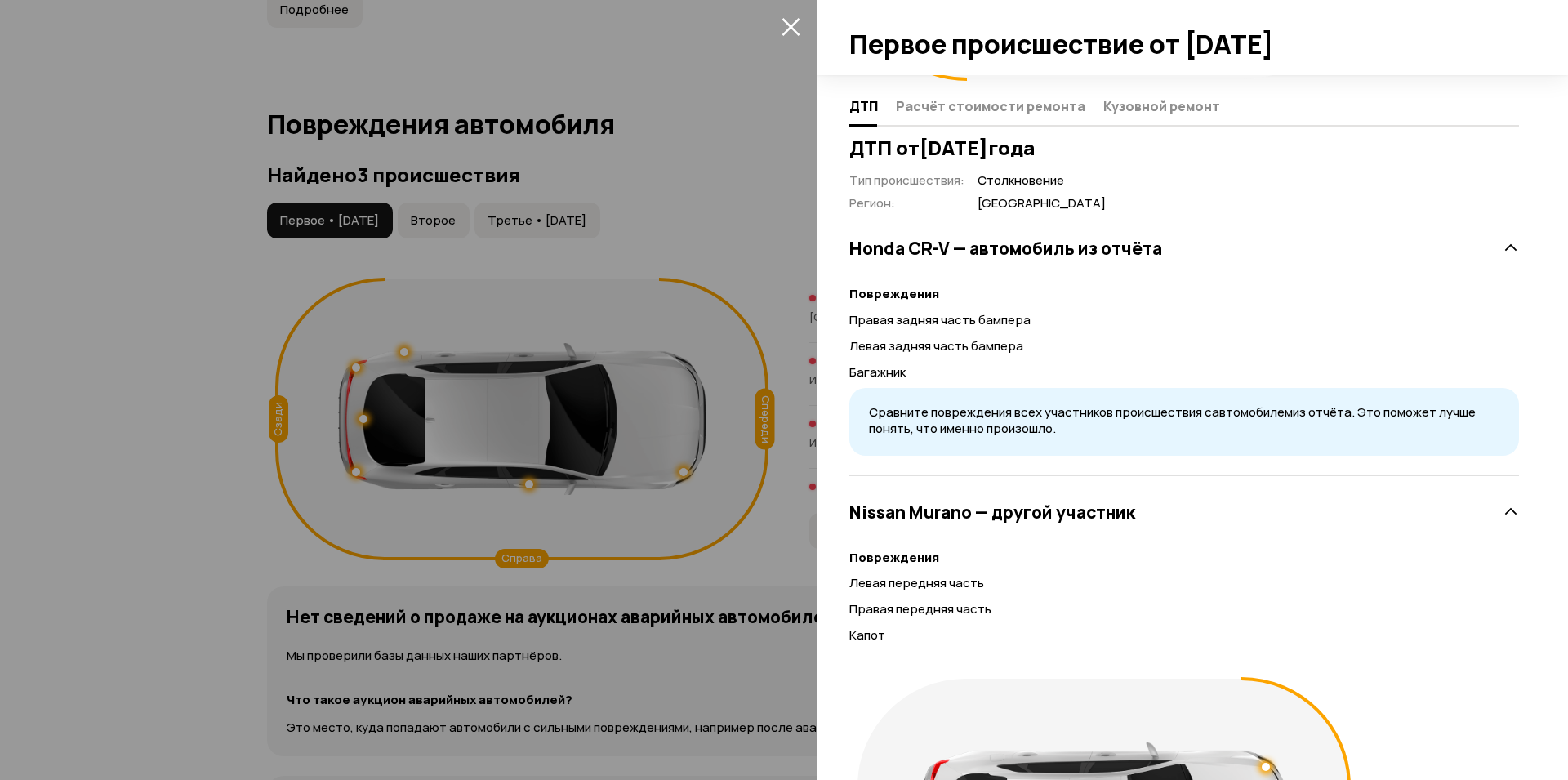
scroll to position [393, 0]
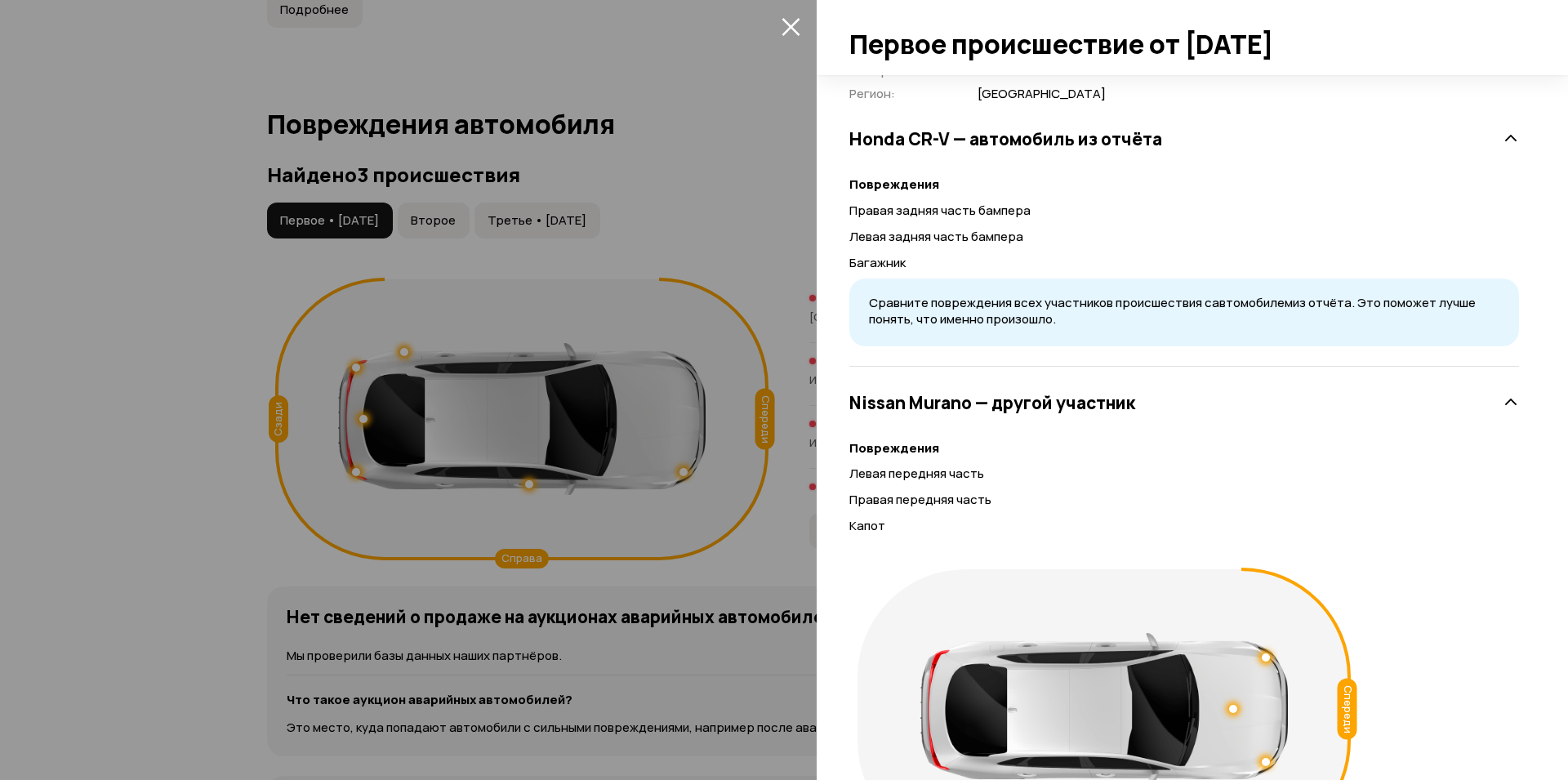
click at [452, 217] on div at bounding box center [784, 390] width 1568 height 780
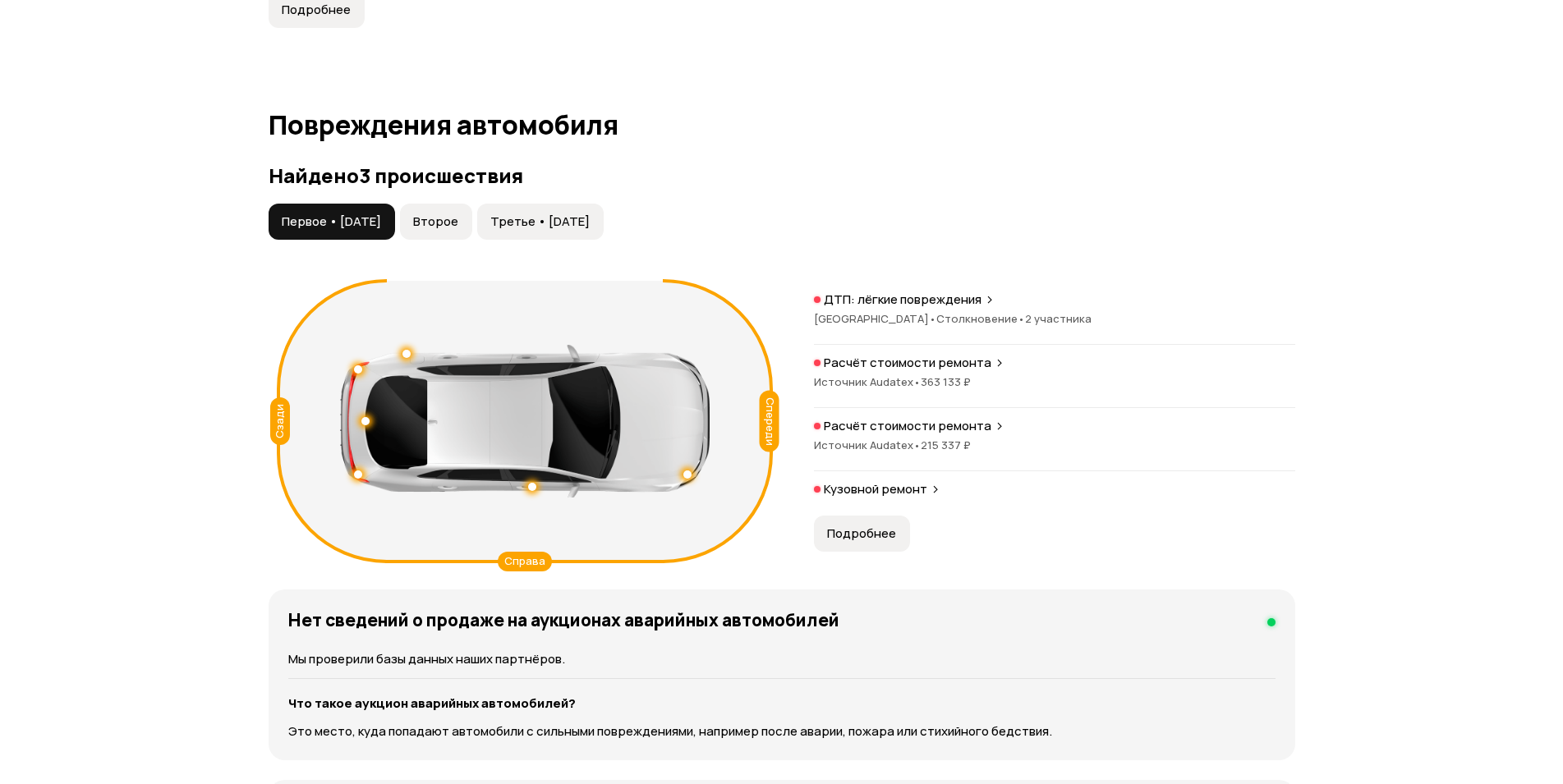
click at [458, 224] on span "Второе" at bounding box center [436, 222] width 46 height 16
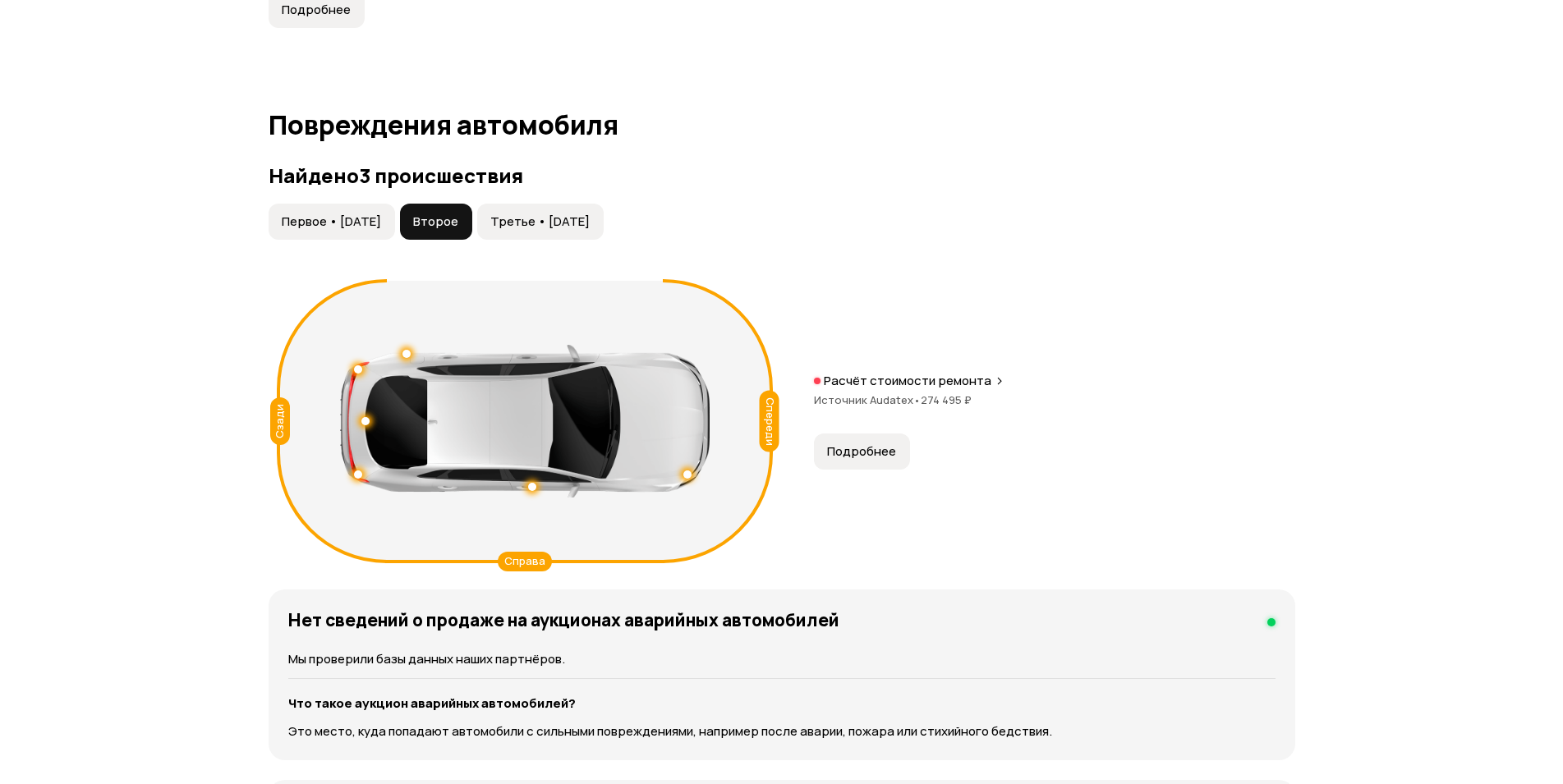
click at [886, 458] on span "Подробнее" at bounding box center [861, 451] width 69 height 16
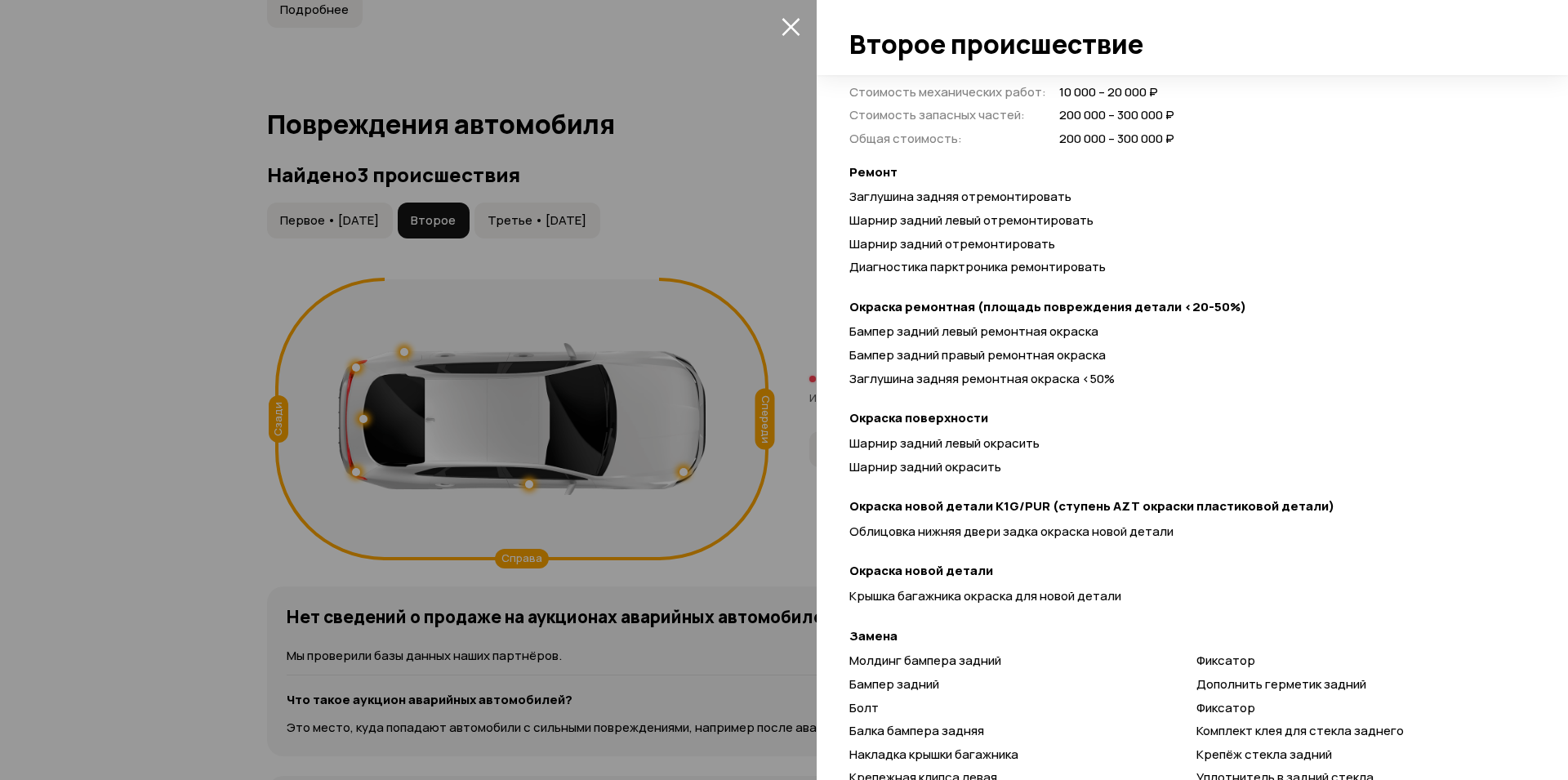
scroll to position [514, 0]
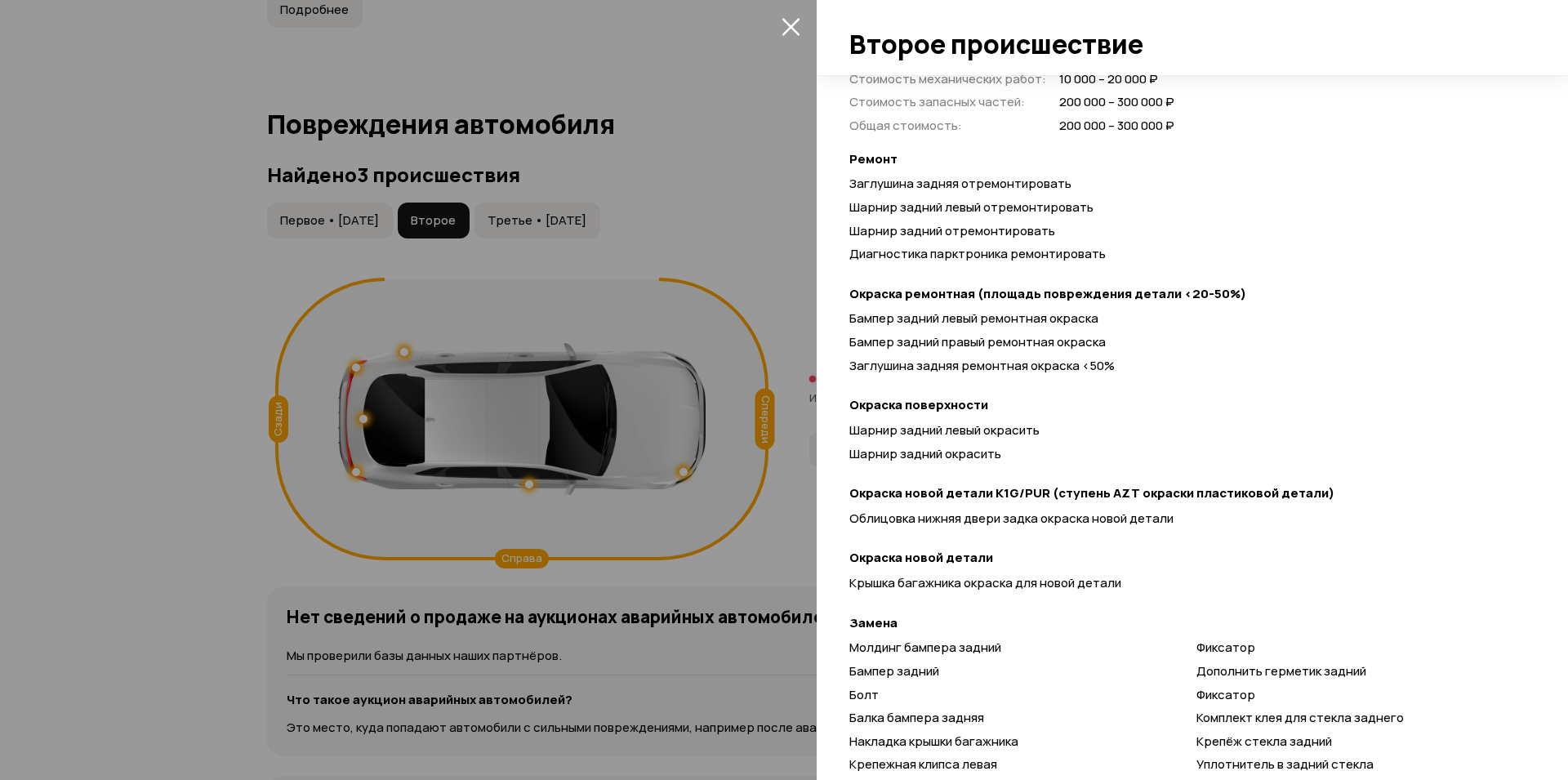
click at [792, 27] on icon "закрыть" at bounding box center [790, 27] width 18 height 18
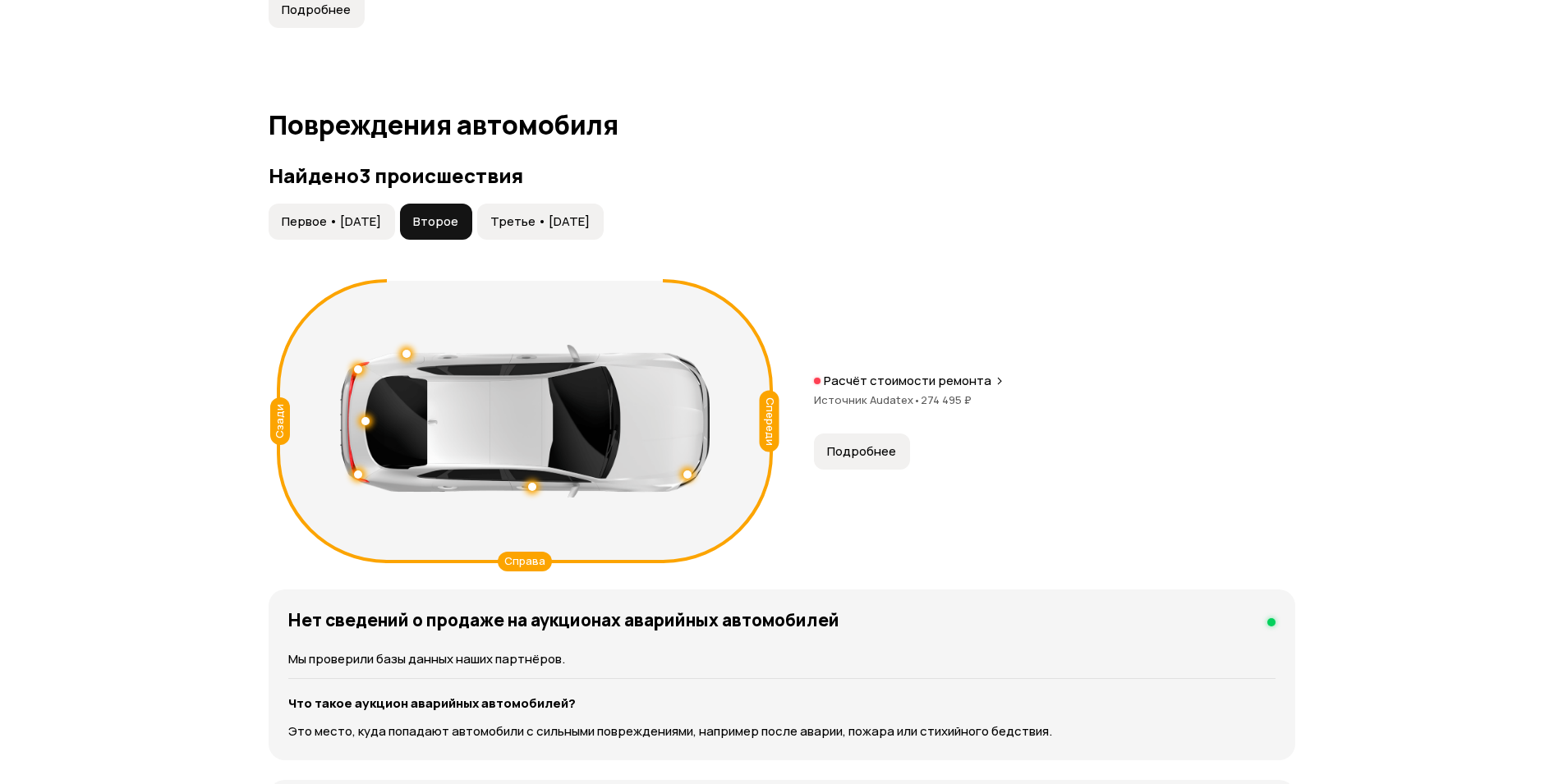
click at [568, 220] on span "Третье • [DATE]" at bounding box center [539, 222] width 100 height 16
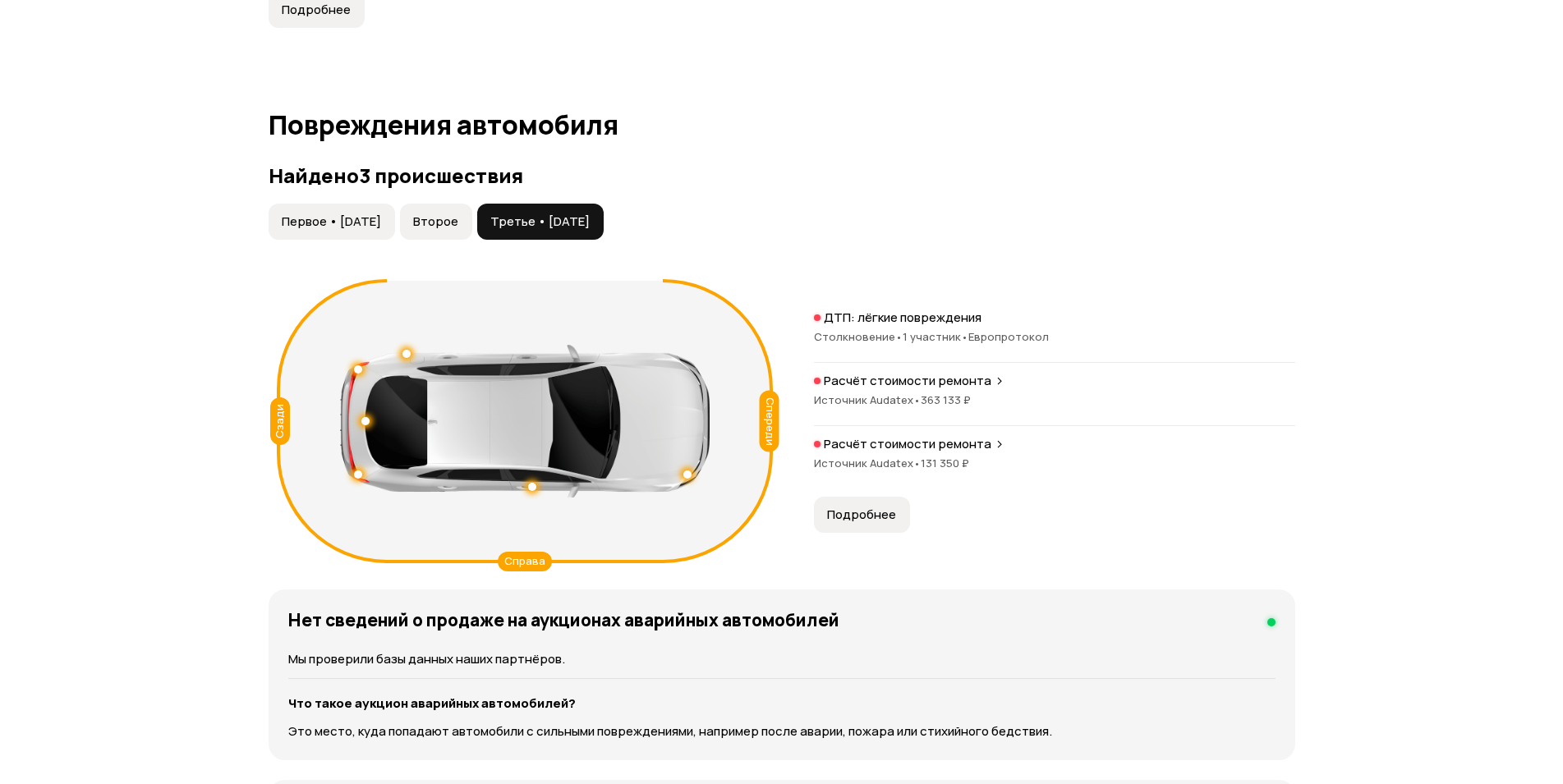
click at [863, 517] on span "Подробнее" at bounding box center [861, 514] width 69 height 16
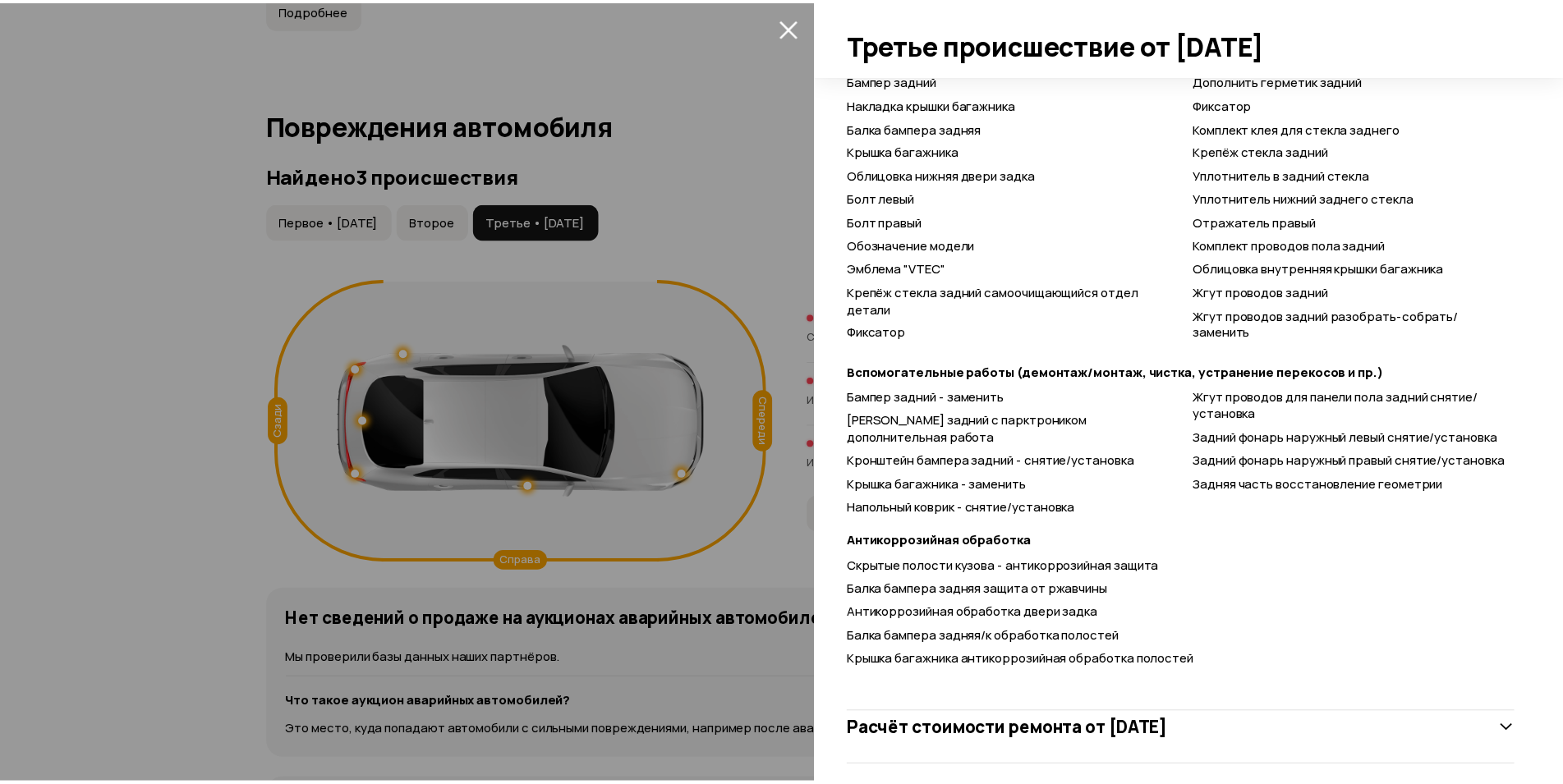
scroll to position [1079, 0]
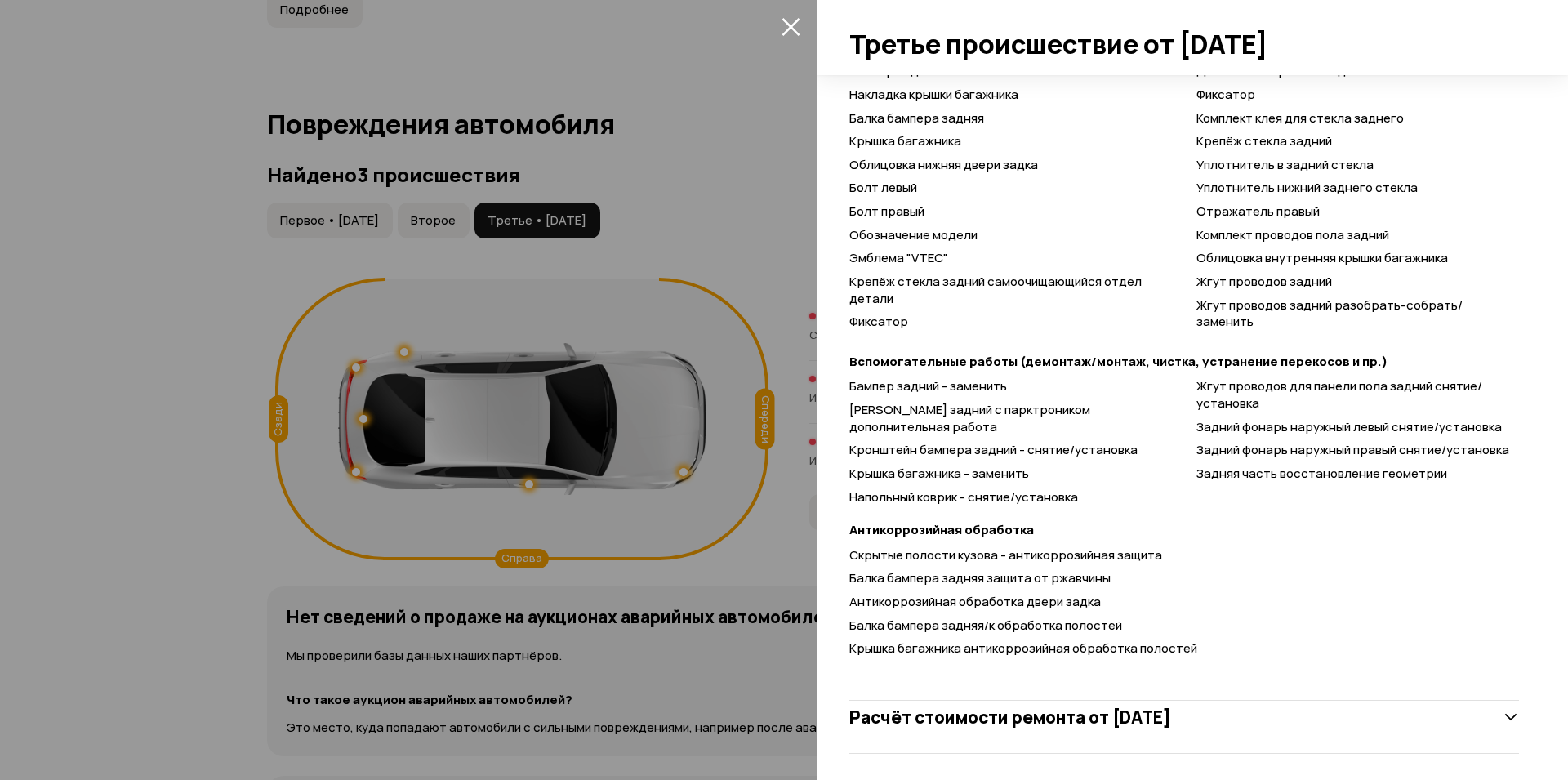
click at [13, 110] on div at bounding box center [784, 390] width 1568 height 780
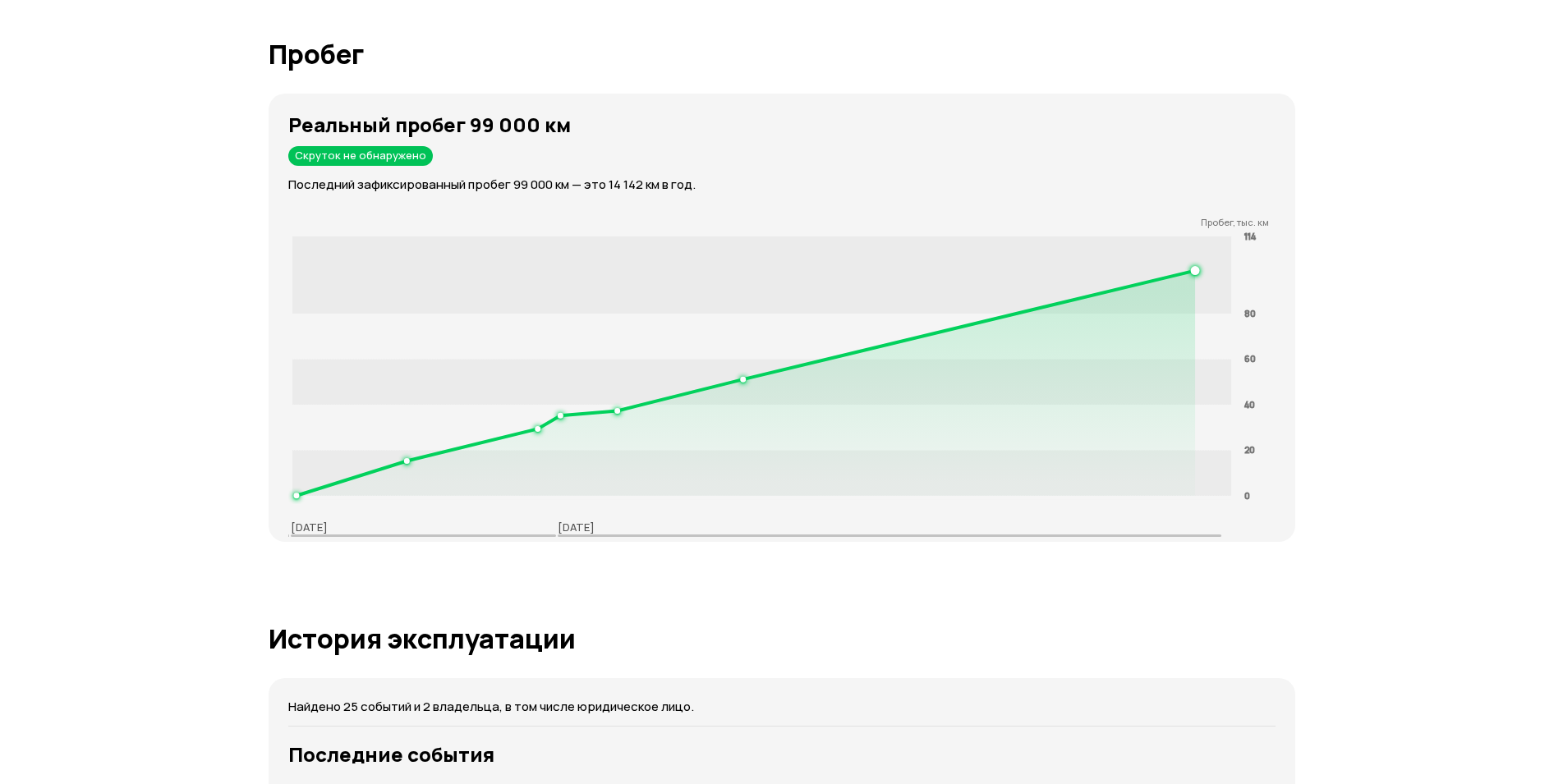
scroll to position [2094, 0]
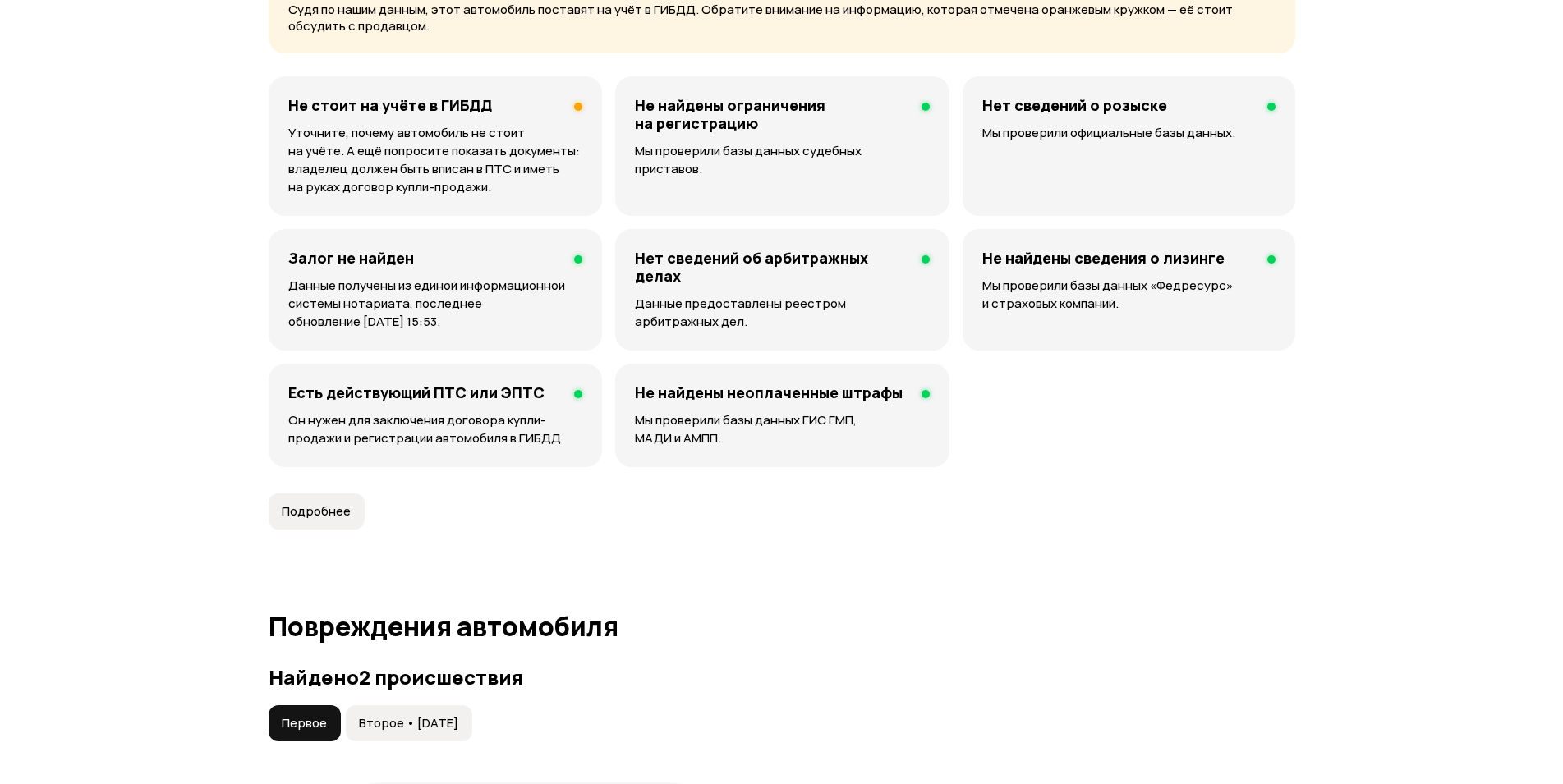
scroll to position [1172, 0]
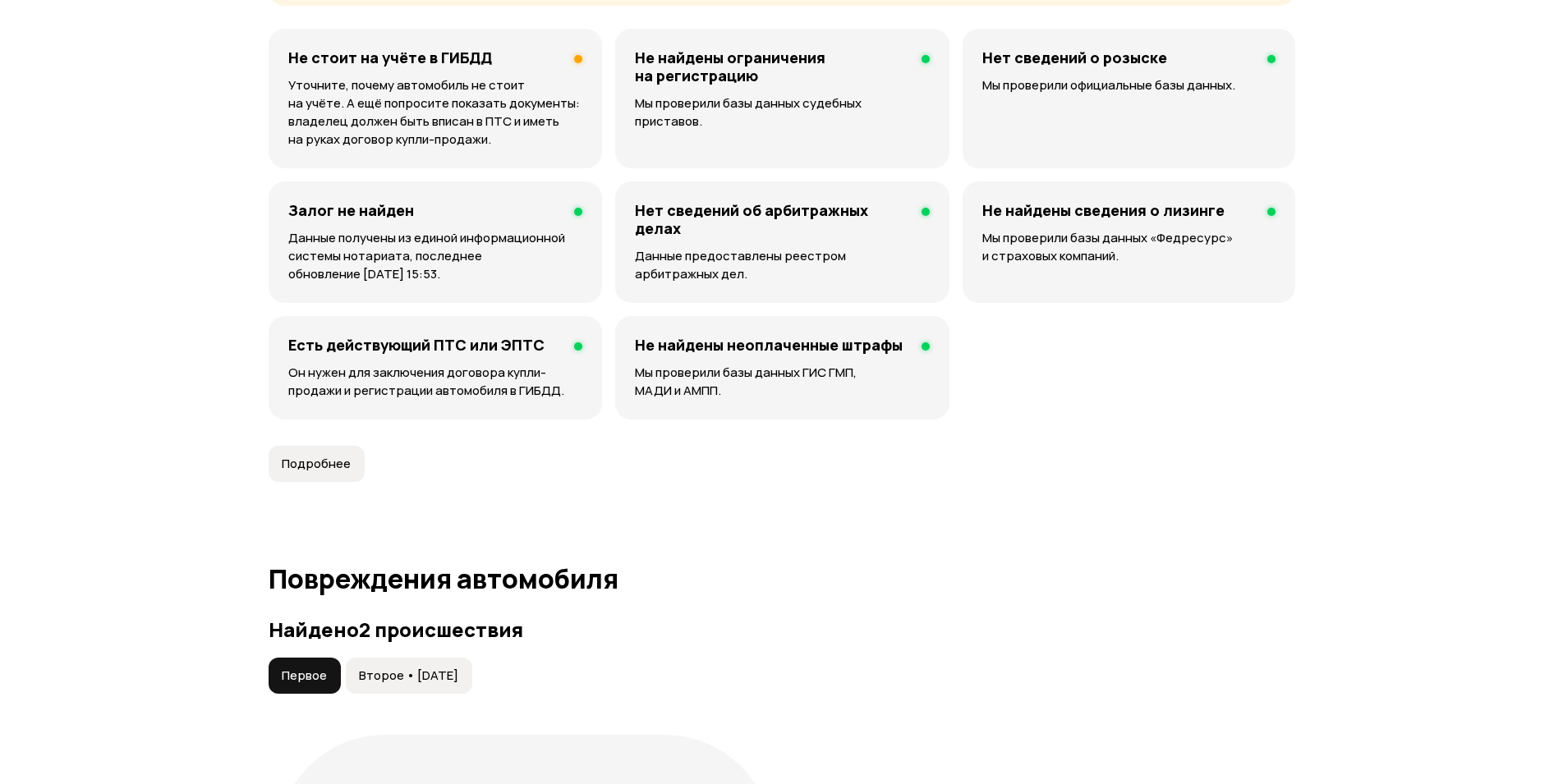
click at [317, 457] on span "Подробнее" at bounding box center [316, 464] width 69 height 16
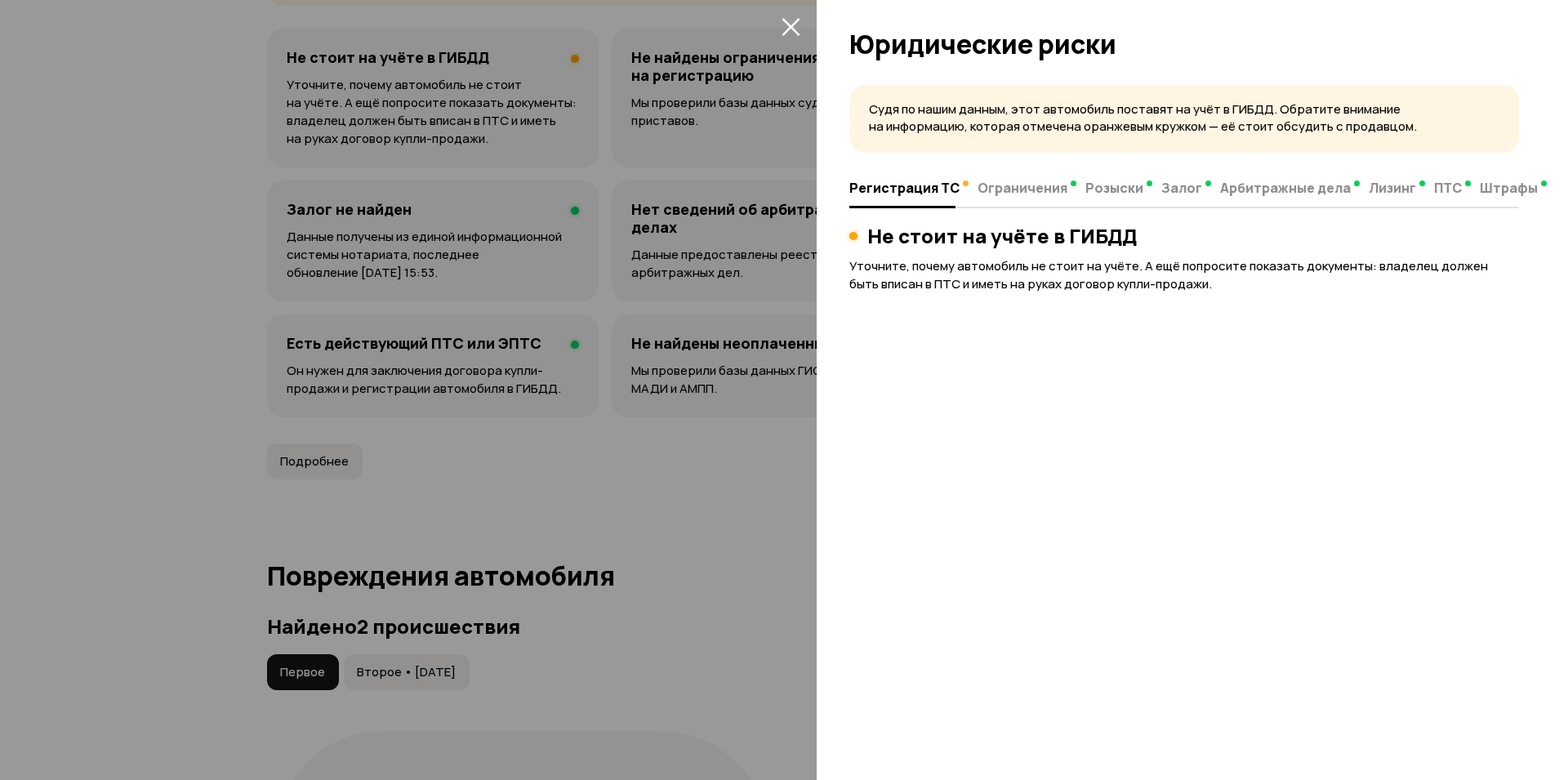
click at [175, 297] on div at bounding box center [784, 390] width 1568 height 780
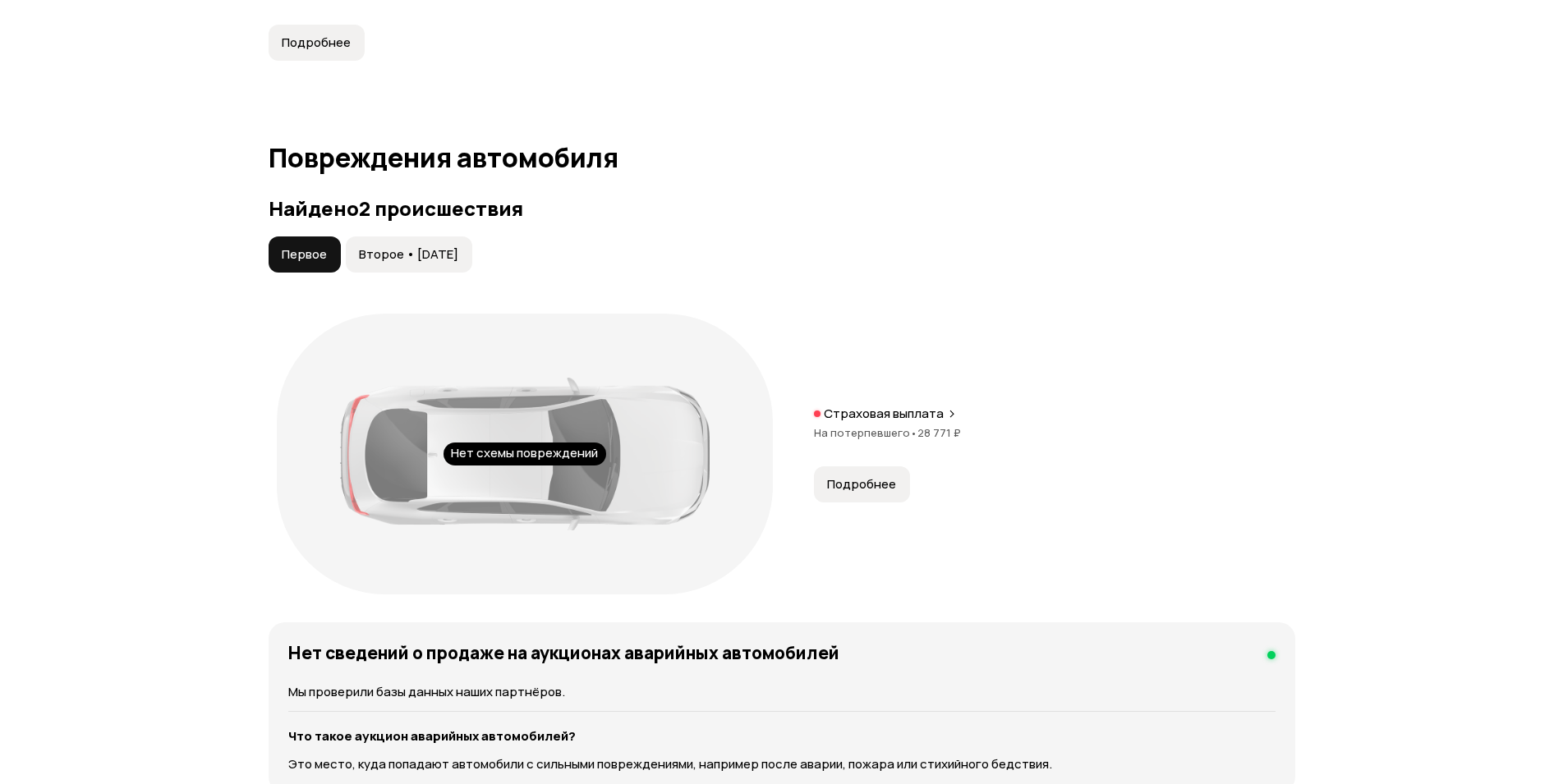
scroll to position [1675, 0]
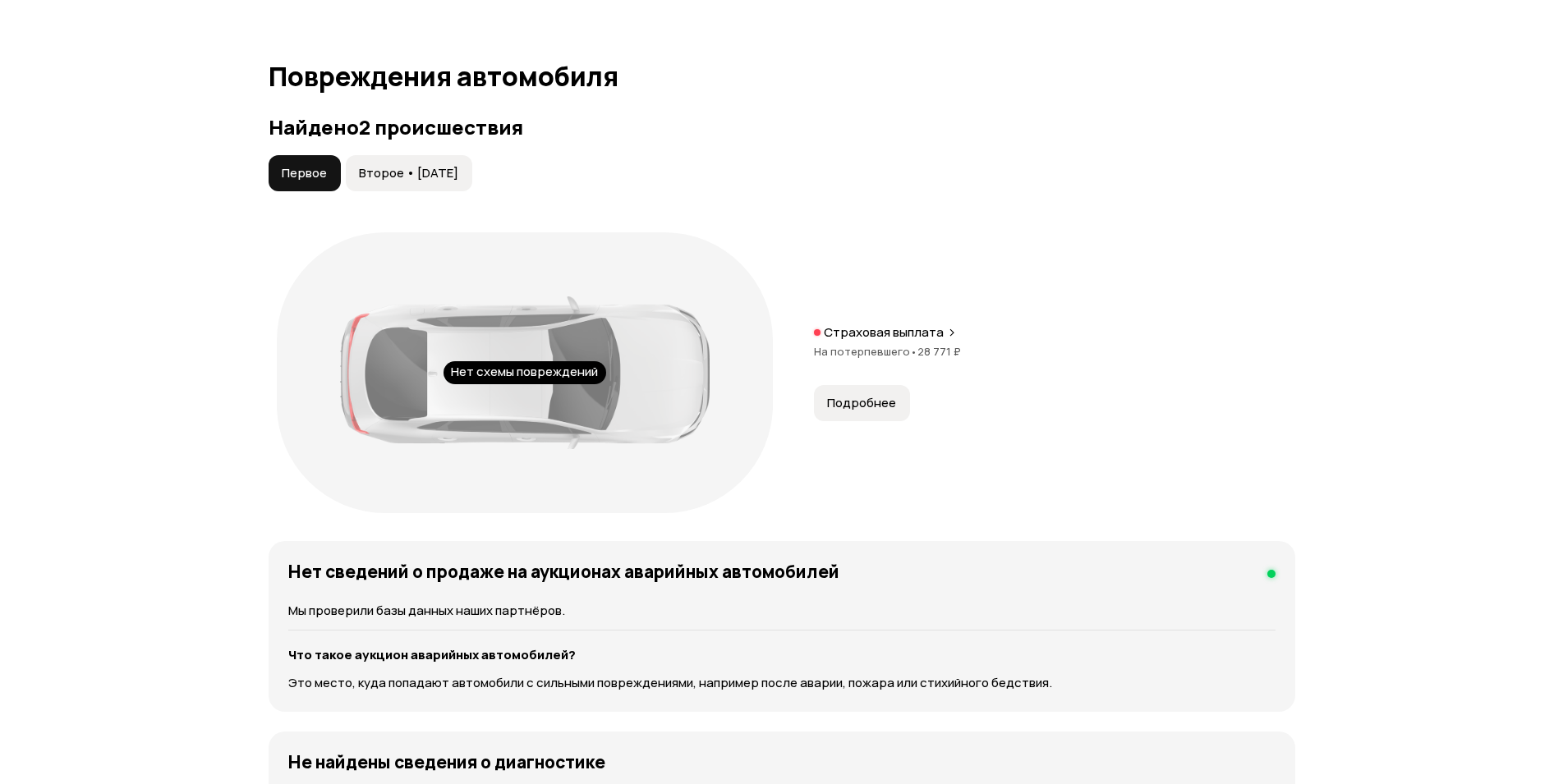
click at [415, 183] on button "Второе • [DATE]" at bounding box center [409, 172] width 127 height 36
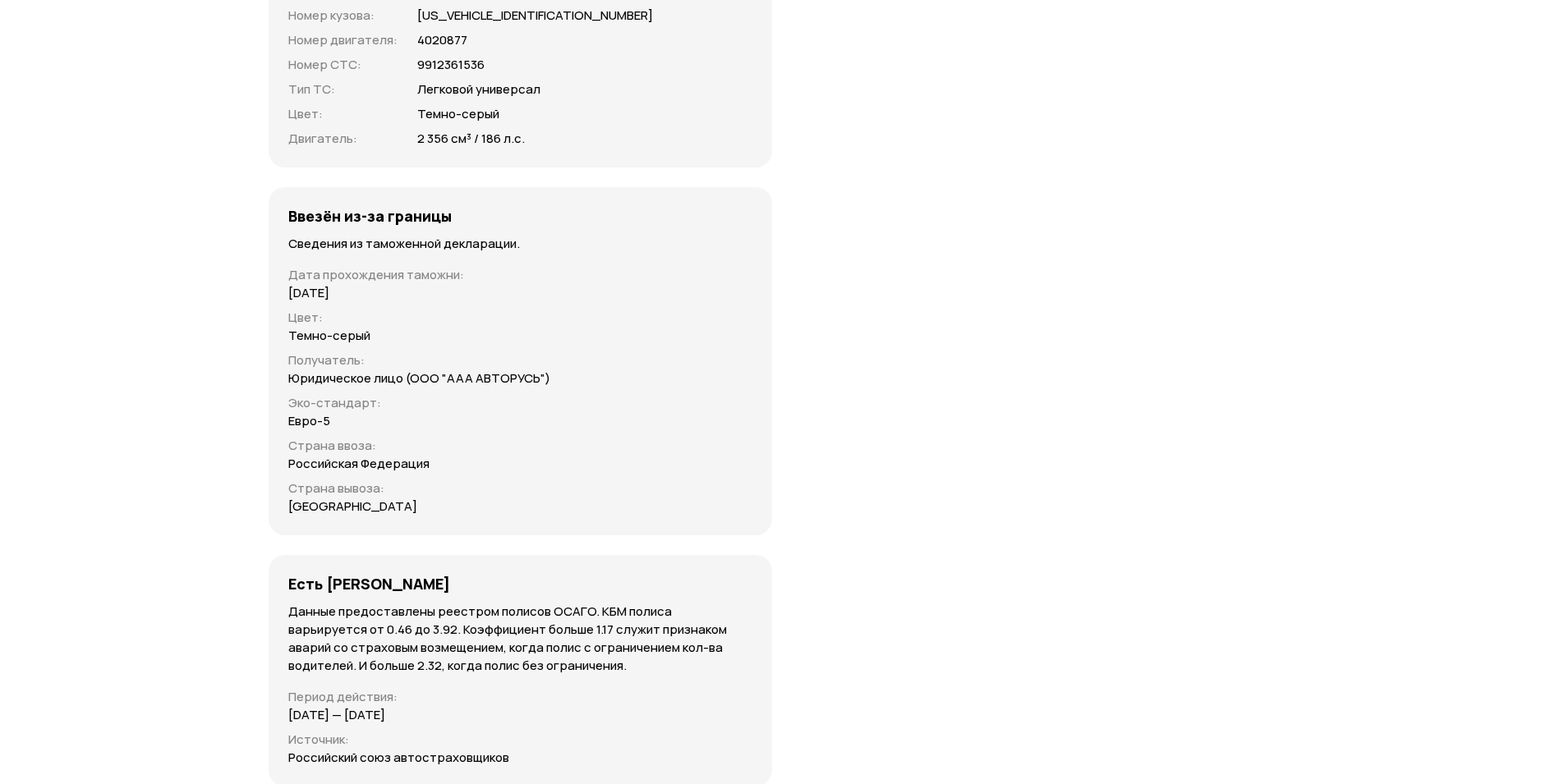
scroll to position [5444, 0]
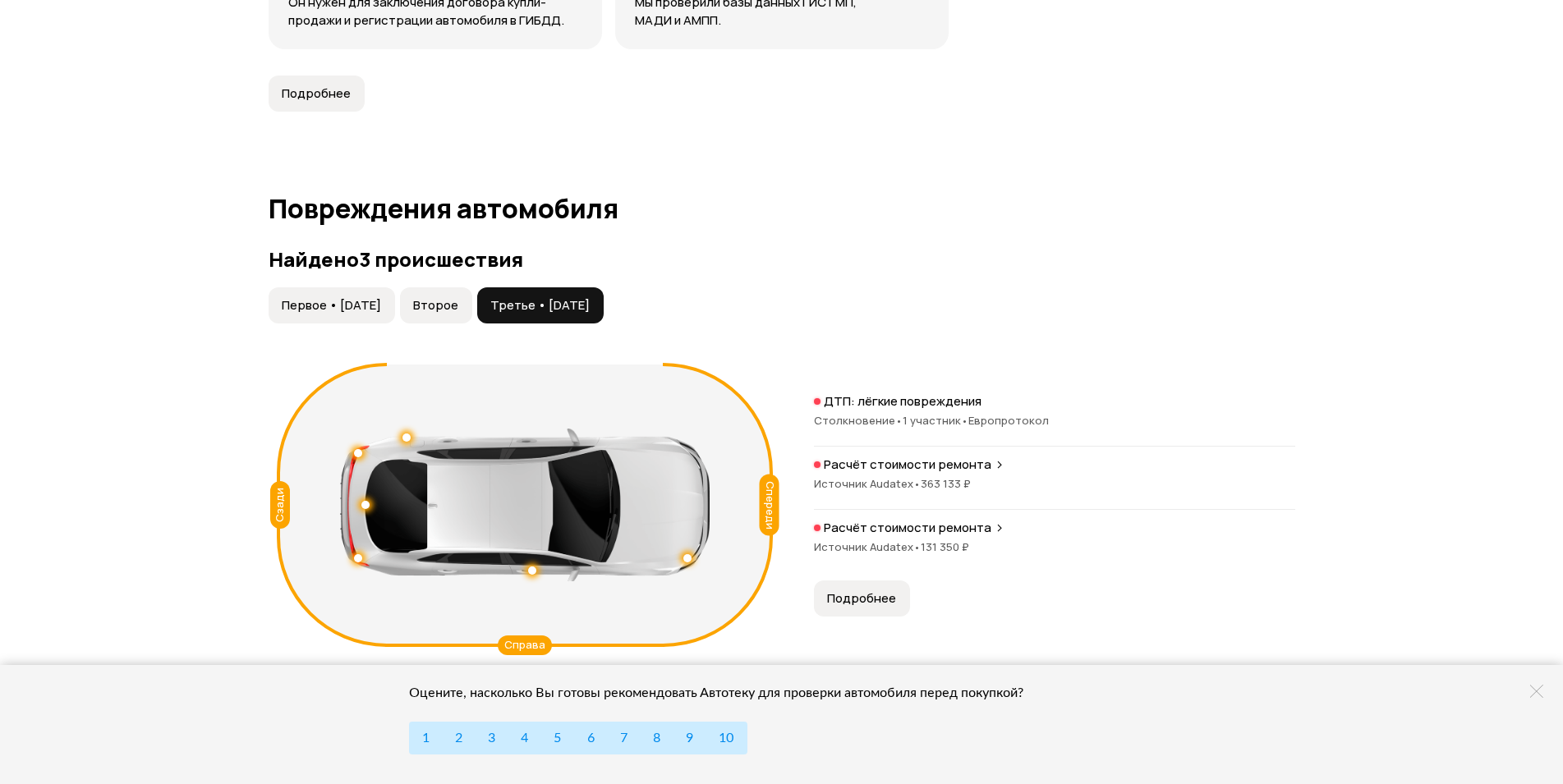
scroll to position [1172, 0]
